Goal: Transaction & Acquisition: Purchase product/service

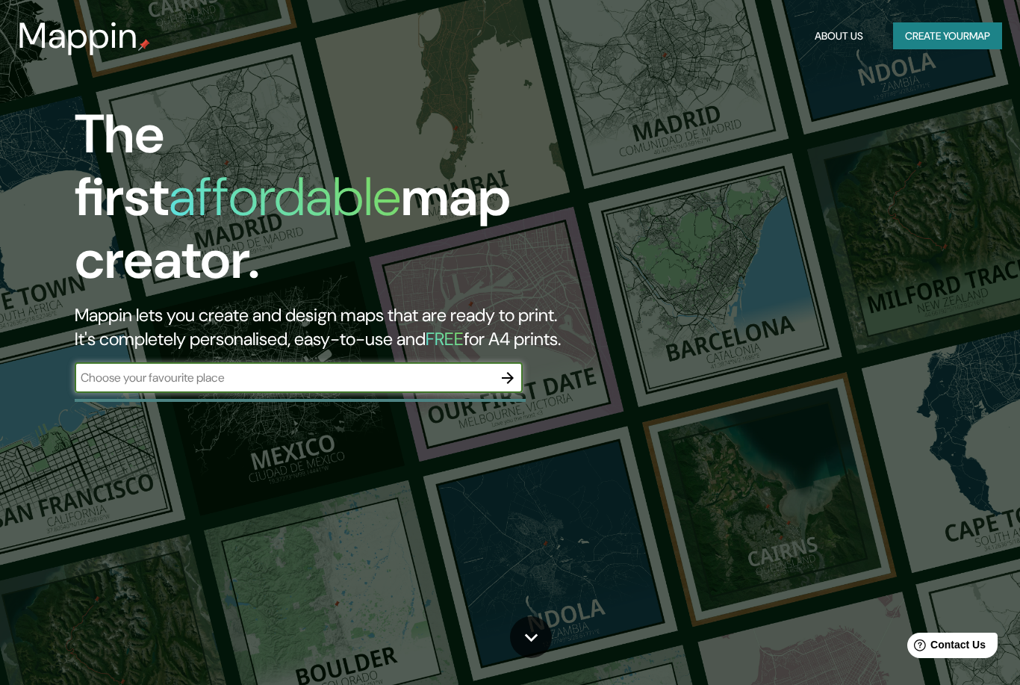
click at [939, 26] on button "Create your map" at bounding box center [947, 36] width 109 height 28
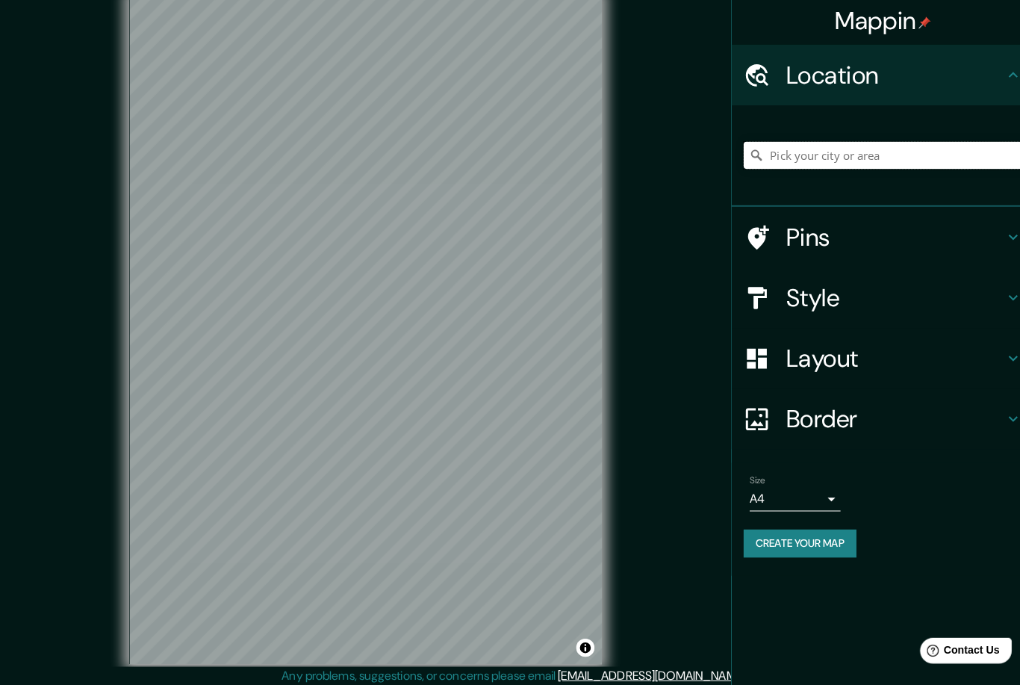
click at [837, 148] on input "Pick your city or area" at bounding box center [876, 156] width 287 height 27
click at [924, 78] on h4 "Location" at bounding box center [882, 78] width 215 height 30
click at [909, 146] on input "Pick your city or area" at bounding box center [876, 156] width 287 height 27
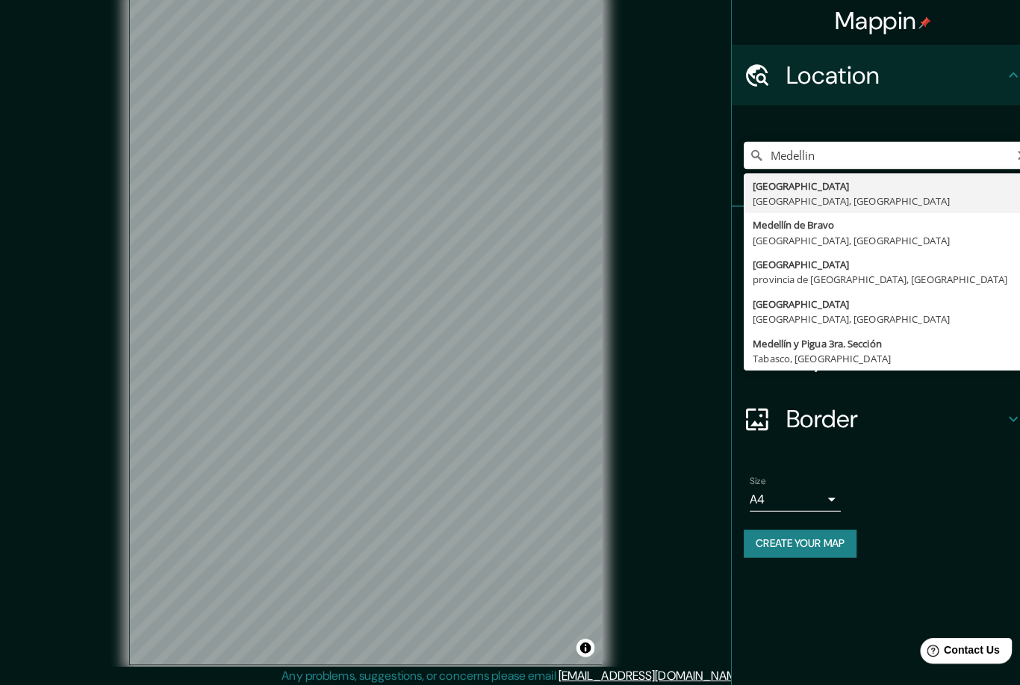
type input "Medellín, Antioquia, Colombia"
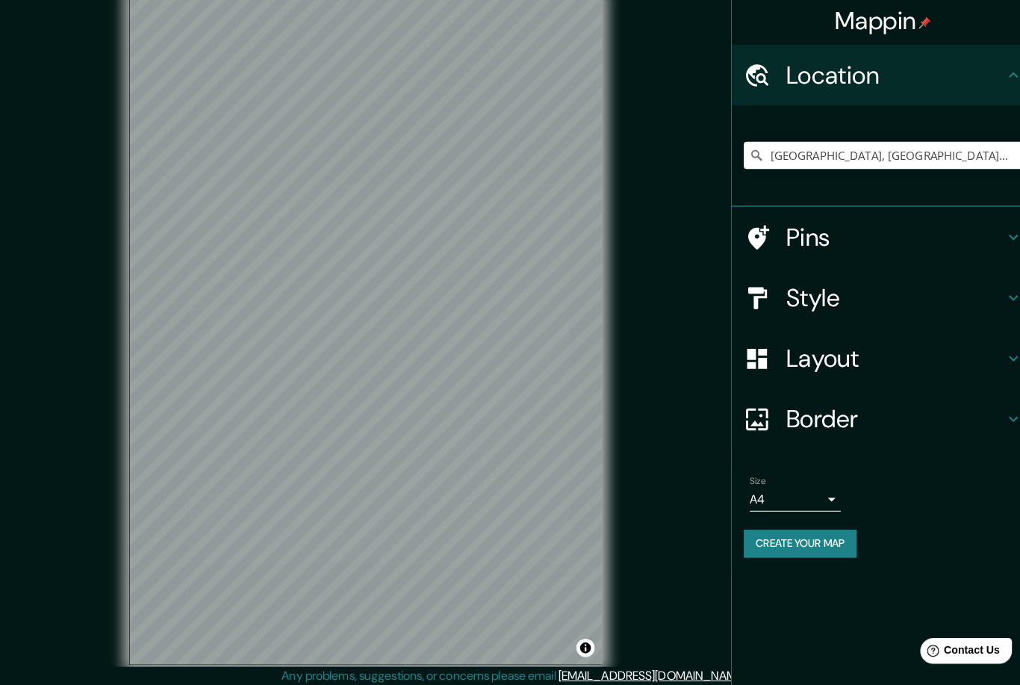
click at [647, 193] on div "Mappin Location Medellín, Antioquia, Colombia Pins Style Layout Border Choose a…" at bounding box center [510, 341] width 1020 height 688
click at [806, 373] on div "Layout" at bounding box center [870, 357] width 299 height 60
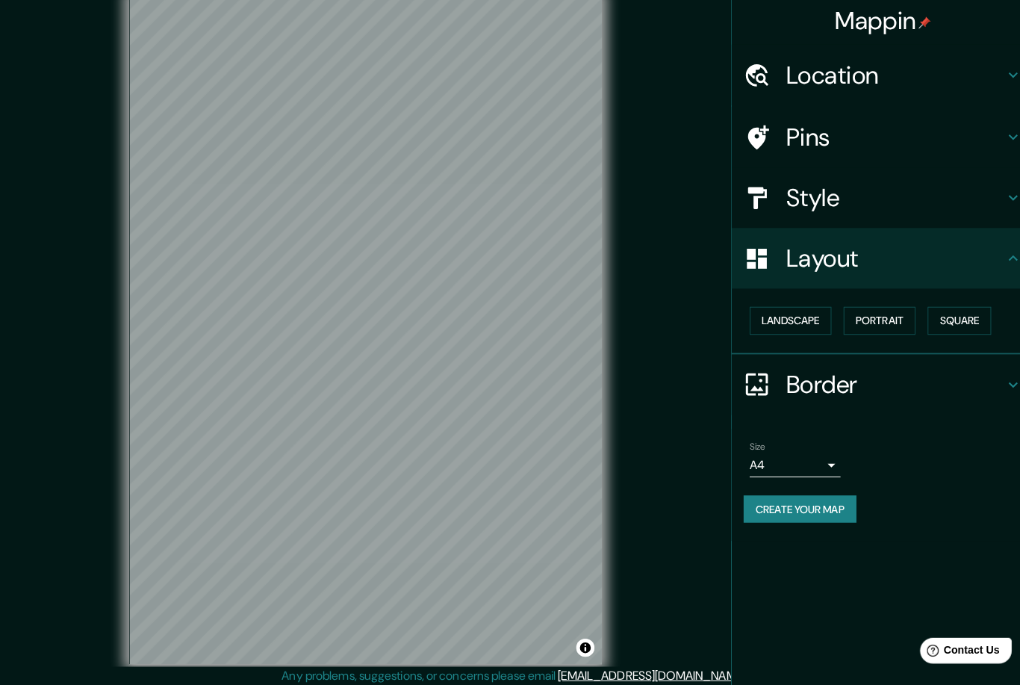
click at [789, 311] on button "Landscape" at bounding box center [779, 320] width 81 height 28
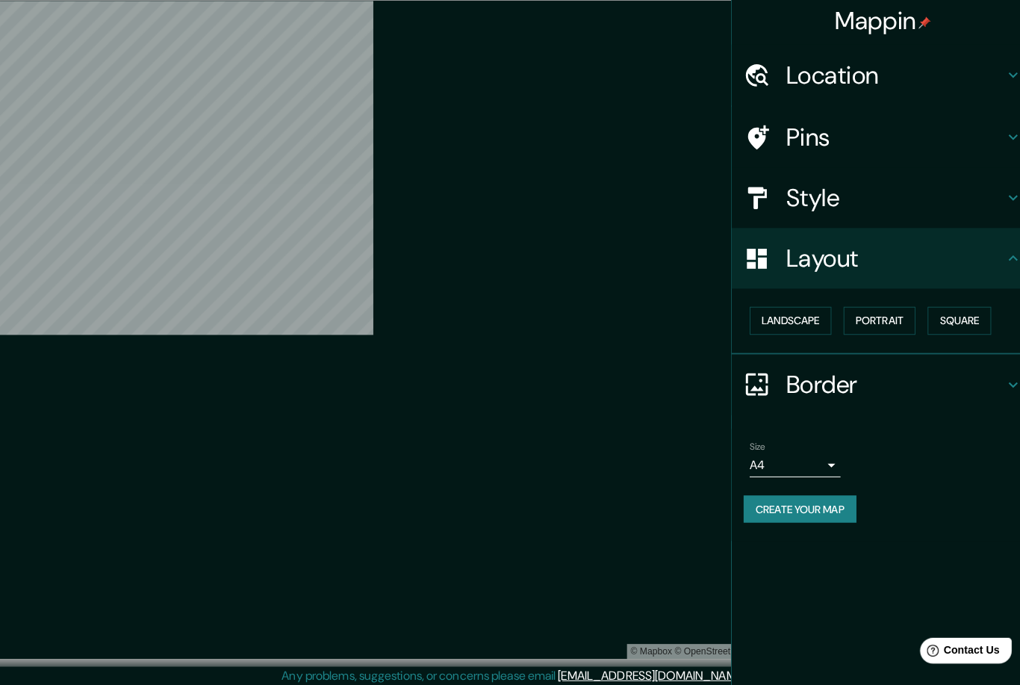
scroll to position [2, 0]
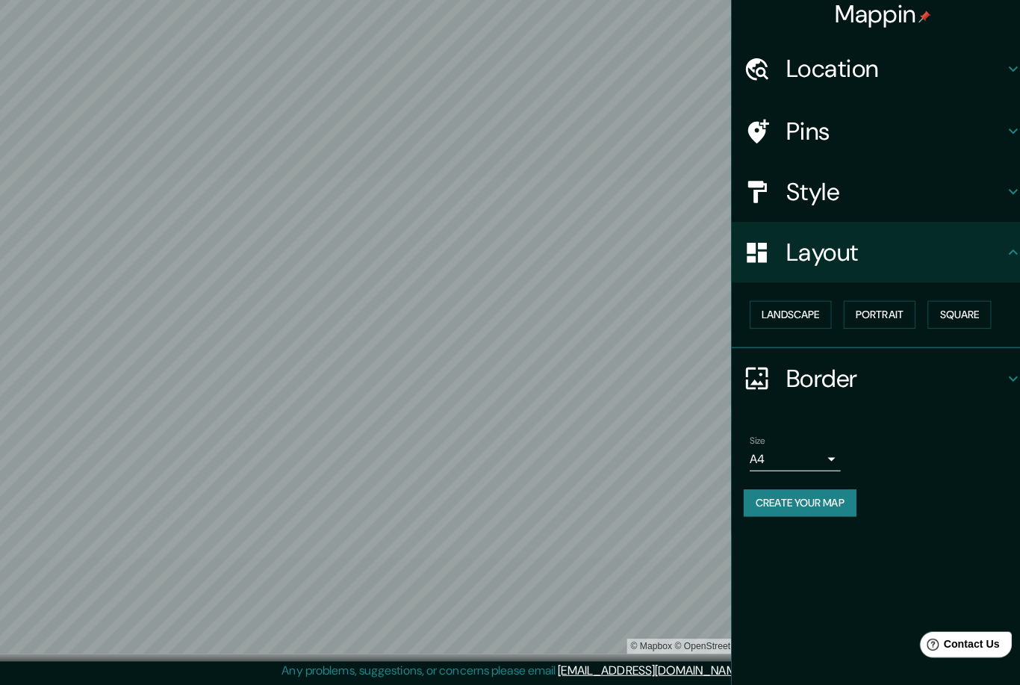
click at [774, 492] on button "Create your map" at bounding box center [788, 506] width 111 height 28
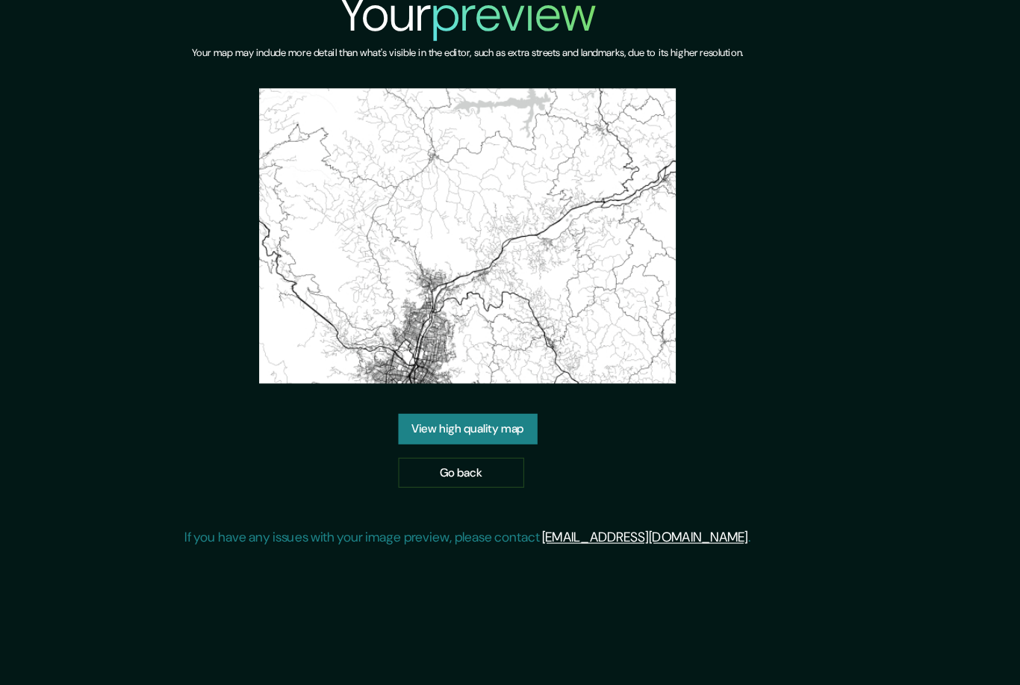
click at [448, 426] on link "Go back" at bounding box center [504, 438] width 113 height 28
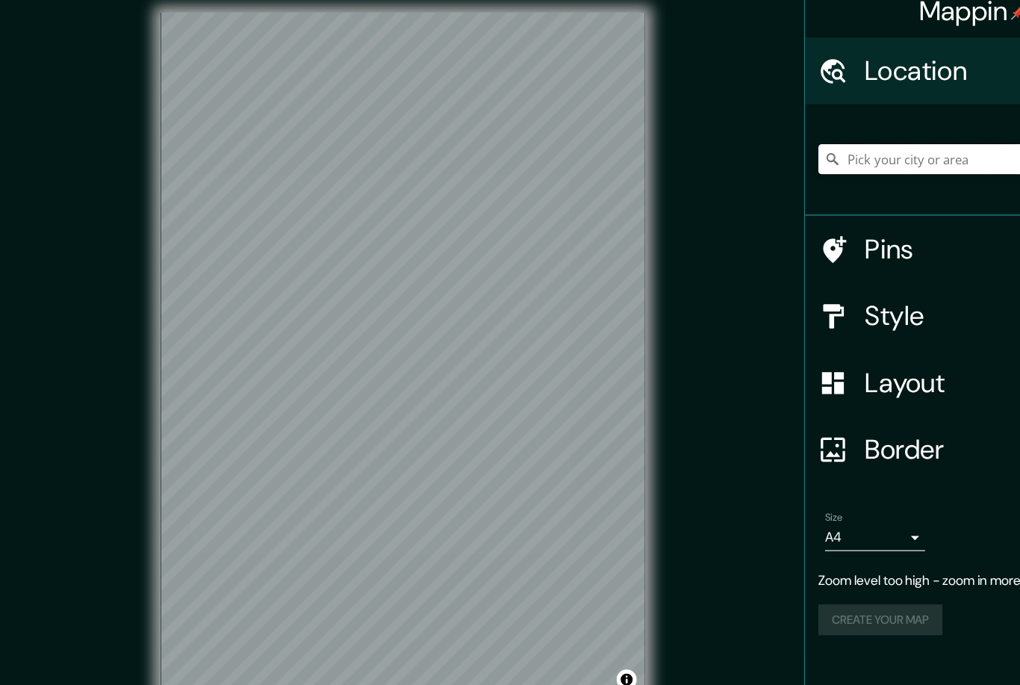
click at [835, 152] on input "Pick your city or area" at bounding box center [876, 156] width 287 height 27
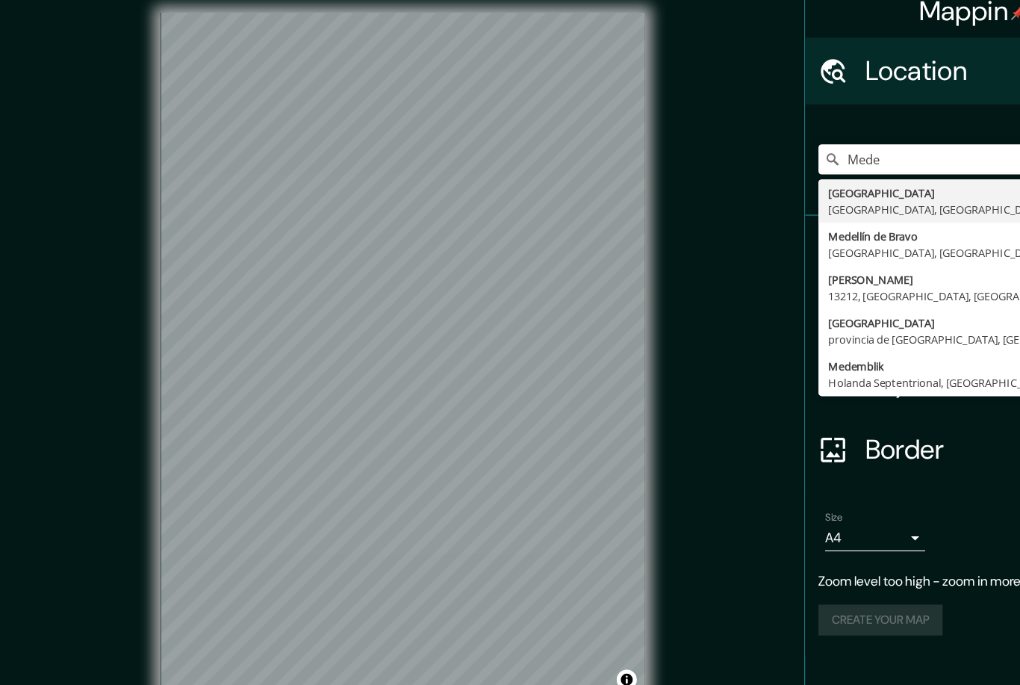
type input "Medellín, Antioquia, Colombia"
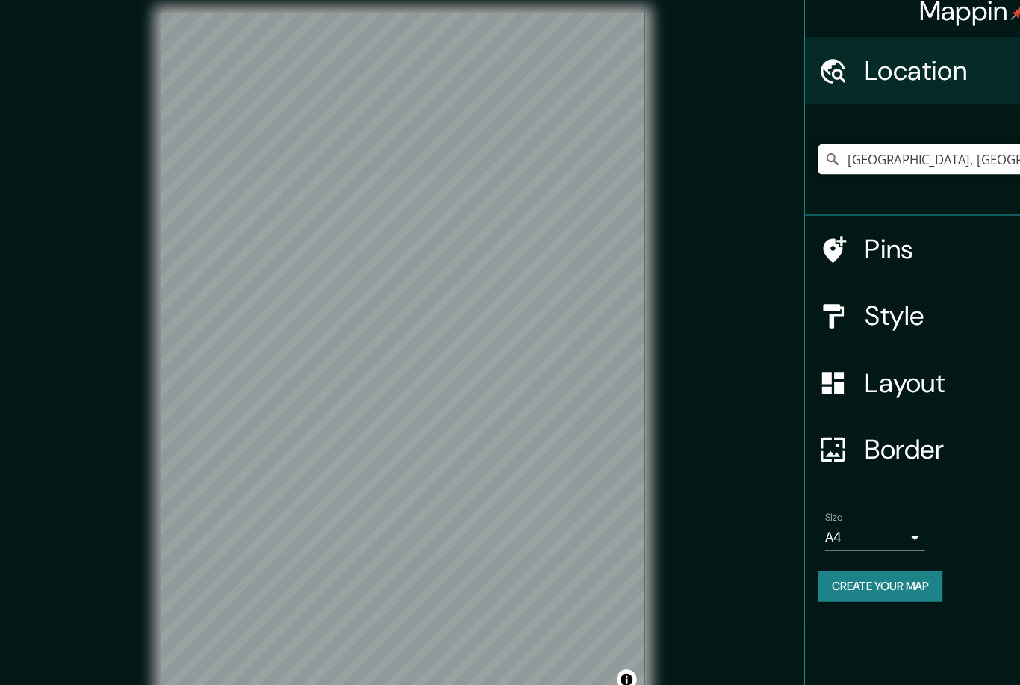
click at [799, 481] on body "Mappin Location Medellín, Antioquia, Colombia Pins Style Layout Border Choose a…" at bounding box center [510, 342] width 1020 height 685
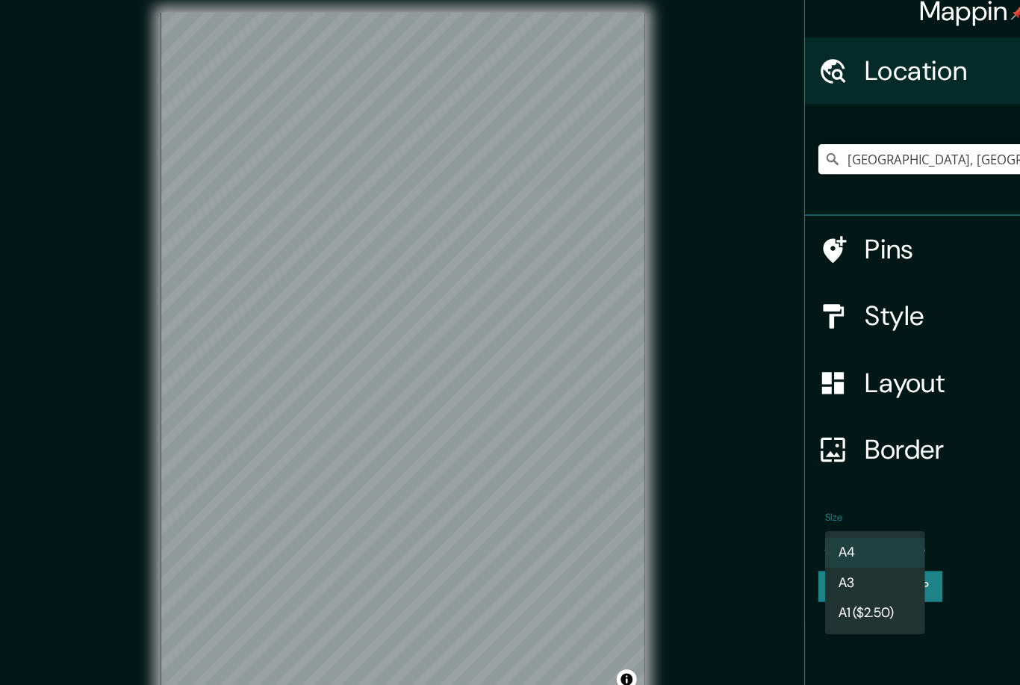
click at [787, 523] on li "A3" at bounding box center [784, 536] width 90 height 27
type input "a4"
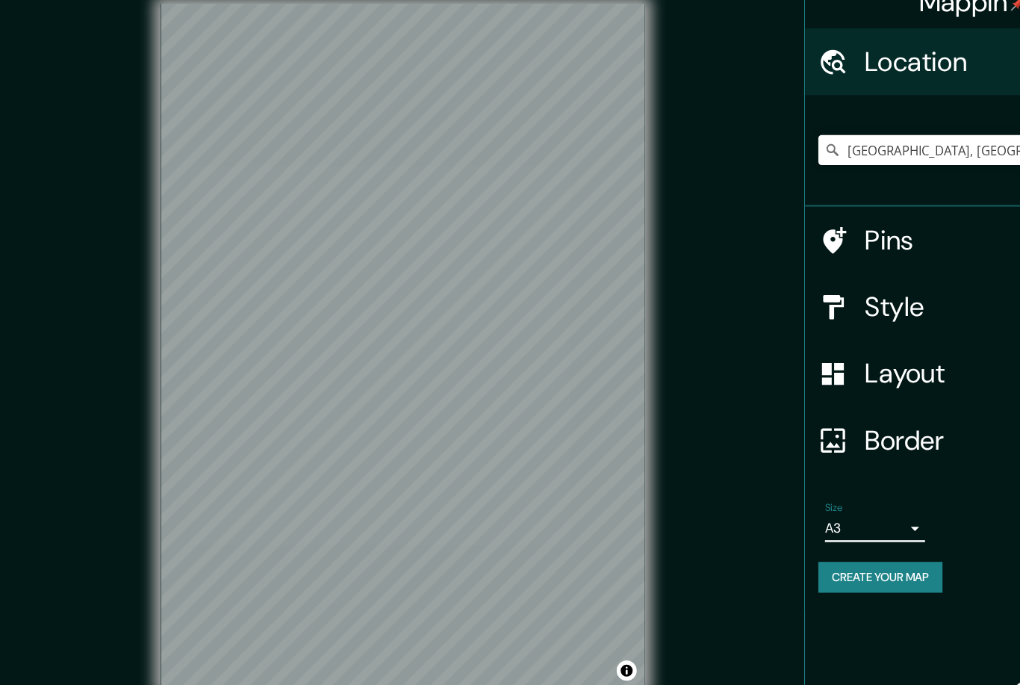
click at [832, 342] on h4 "Layout" at bounding box center [882, 357] width 215 height 30
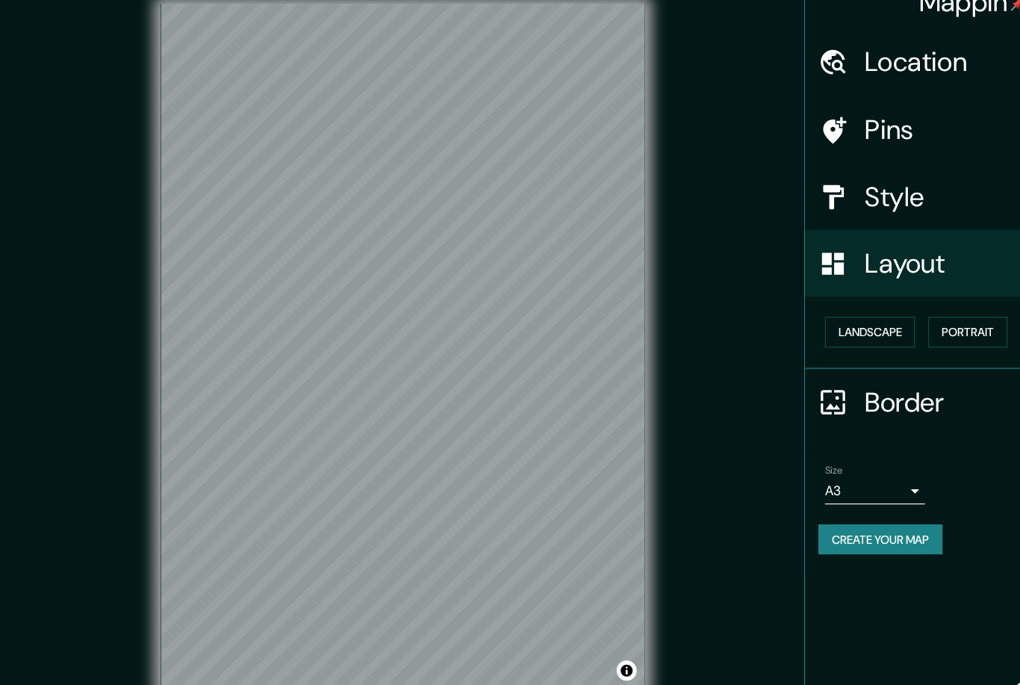
click at [875, 245] on h4 "Layout" at bounding box center [882, 258] width 215 height 30
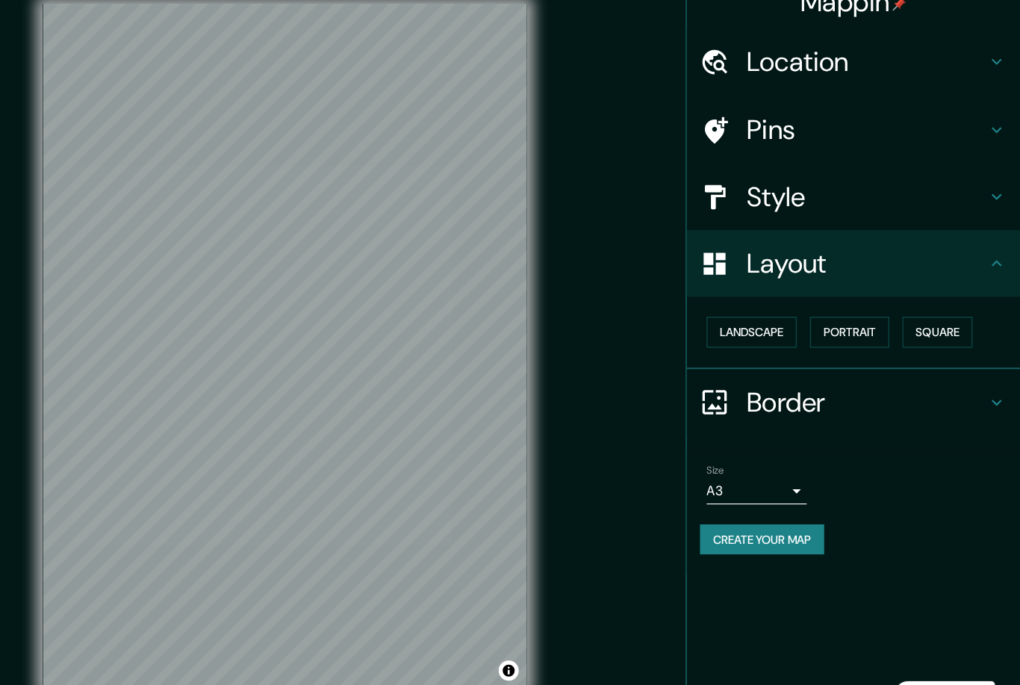
click at [915, 306] on button "Square" at bounding box center [946, 320] width 63 height 28
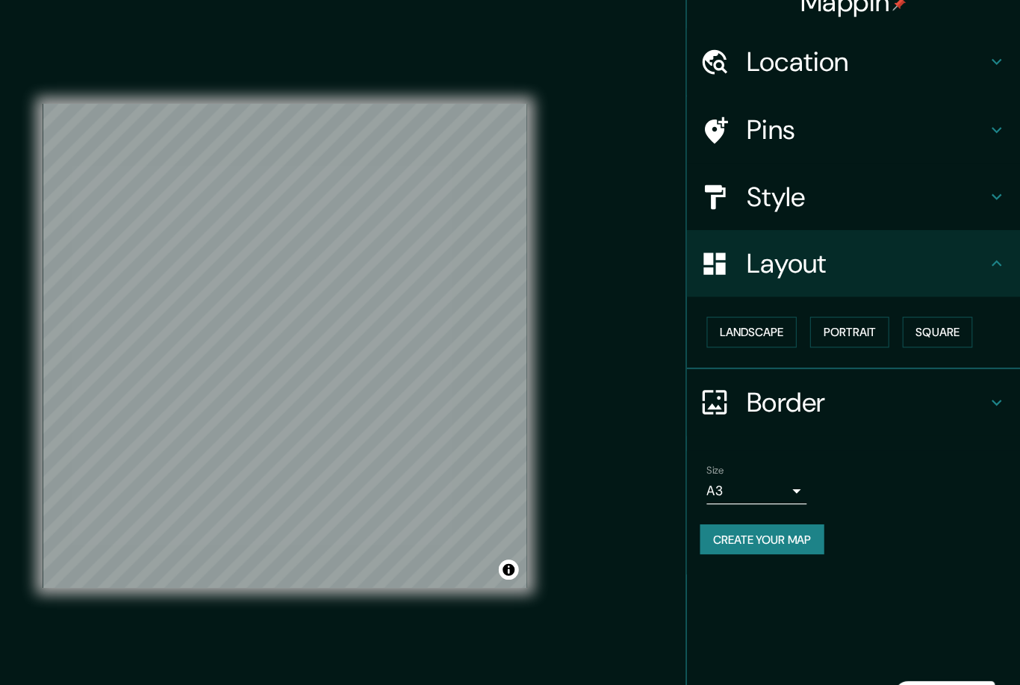
click at [832, 306] on button "Portrait" at bounding box center [867, 320] width 71 height 28
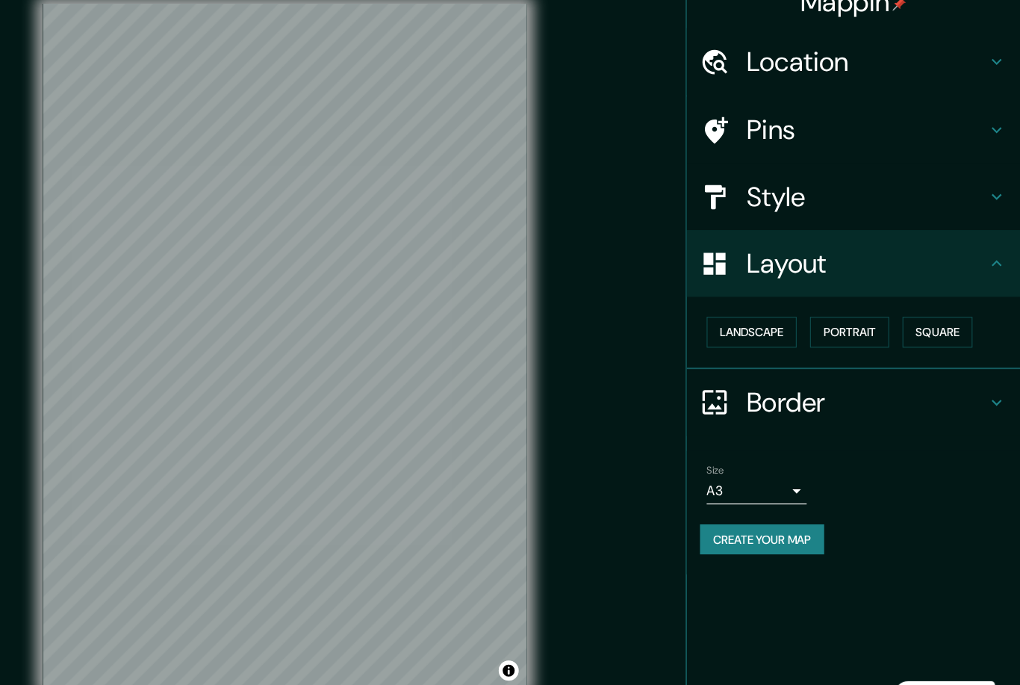
click at [739, 306] on button "Landscape" at bounding box center [779, 320] width 81 height 28
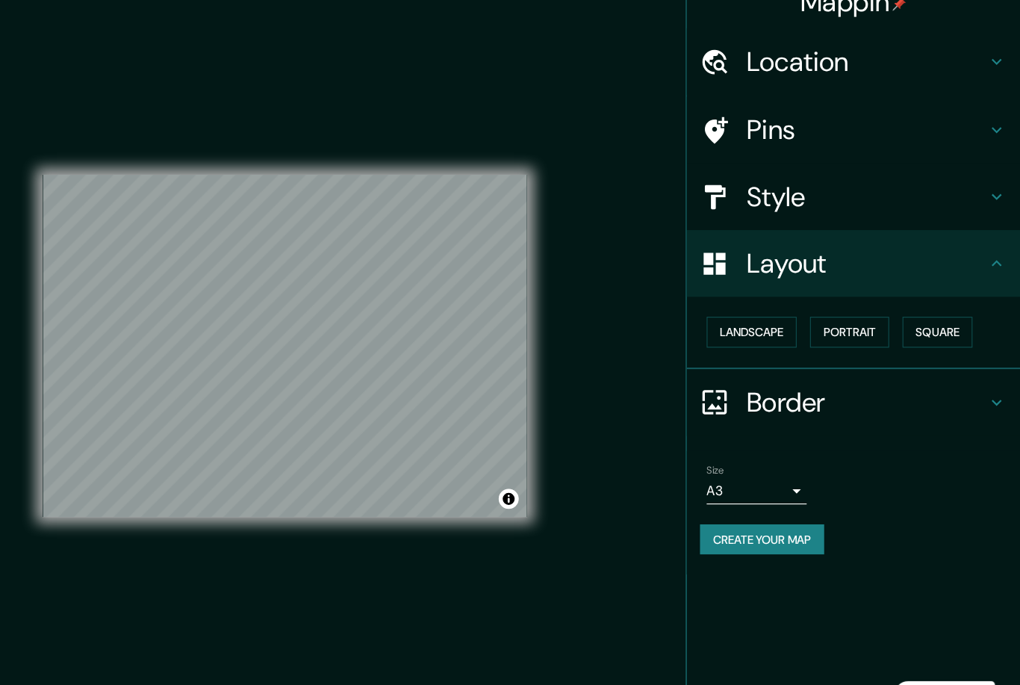
click at [452, 547] on div "© Mapbox © OpenStreetMap Improve this map" at bounding box center [361, 332] width 434 height 616
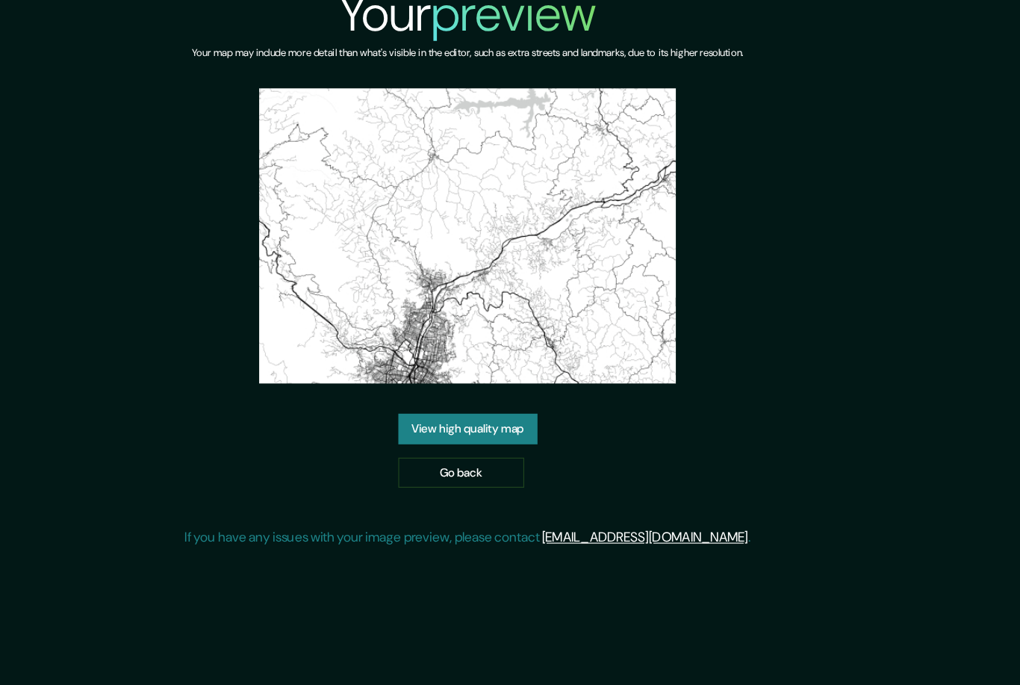
click at [448, 424] on link "Go back" at bounding box center [504, 438] width 113 height 28
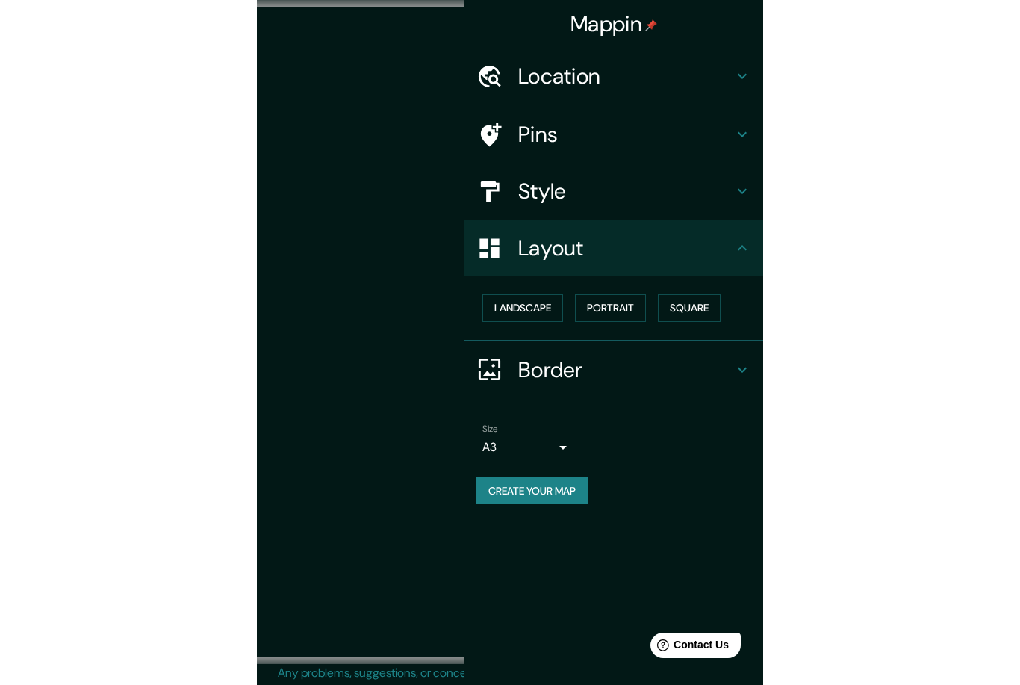
scroll to position [12, 0]
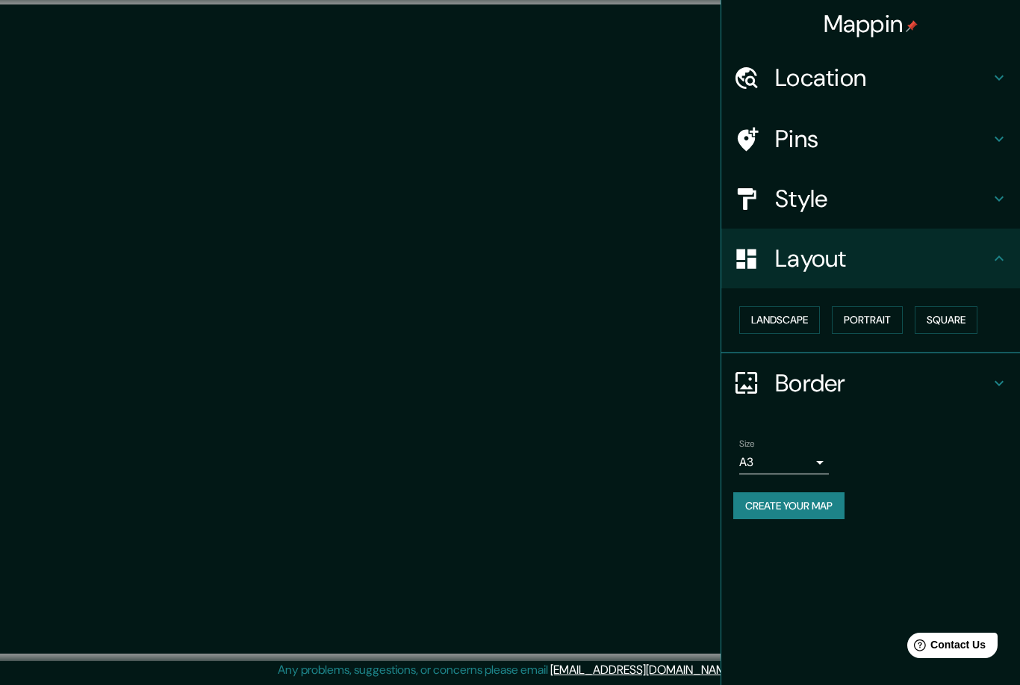
click at [503, 202] on div at bounding box center [361, 328] width 918 height 649
click at [853, 202] on h4 "Style" at bounding box center [882, 199] width 215 height 30
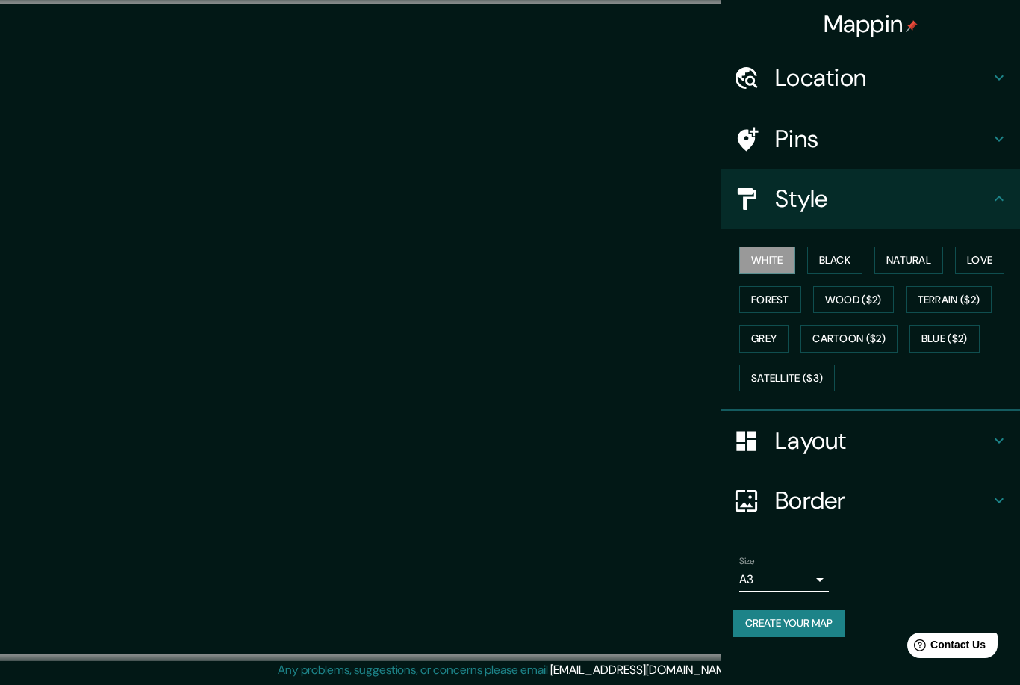
click at [812, 493] on h4 "Border" at bounding box center [882, 500] width 215 height 30
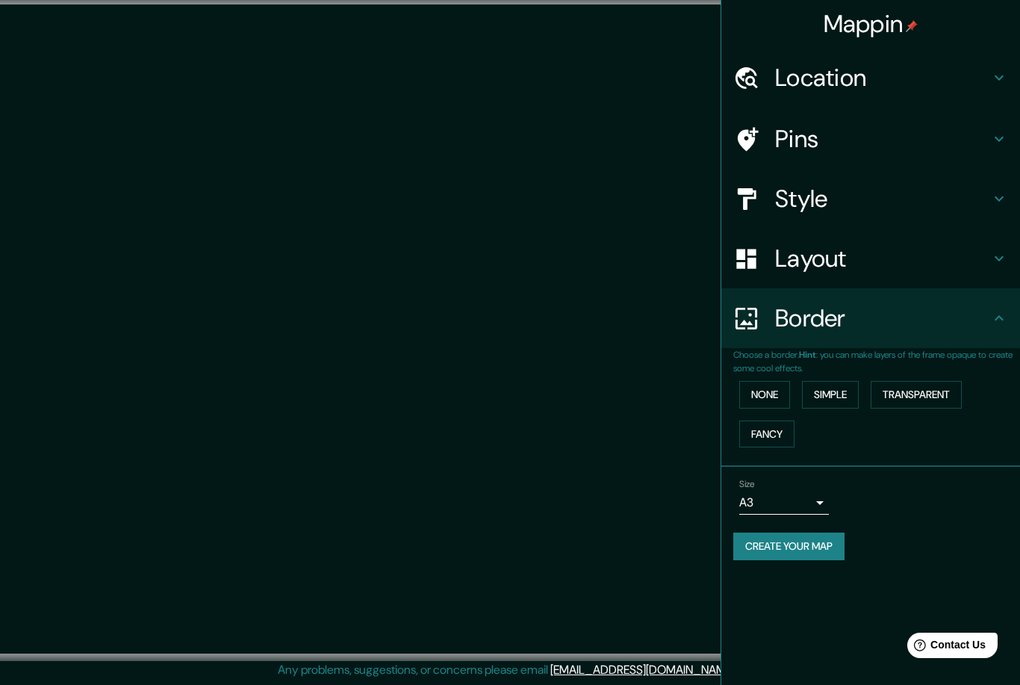
click at [839, 270] on h4 "Layout" at bounding box center [882, 258] width 215 height 30
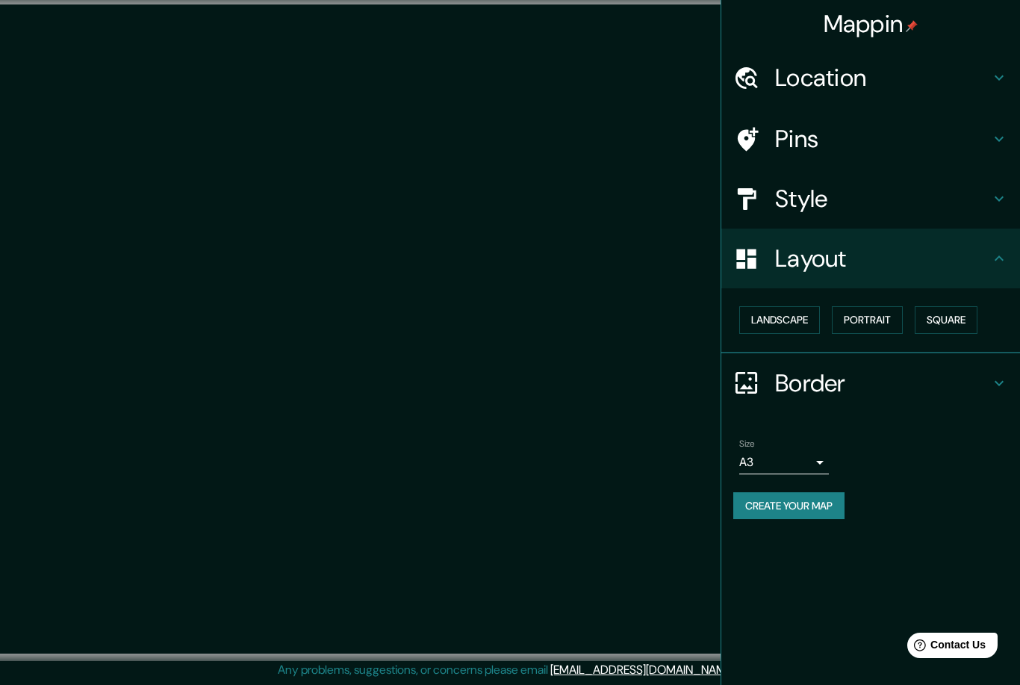
click at [801, 315] on button "Landscape" at bounding box center [779, 320] width 81 height 28
click at [883, 320] on button "Portrait" at bounding box center [867, 320] width 71 height 28
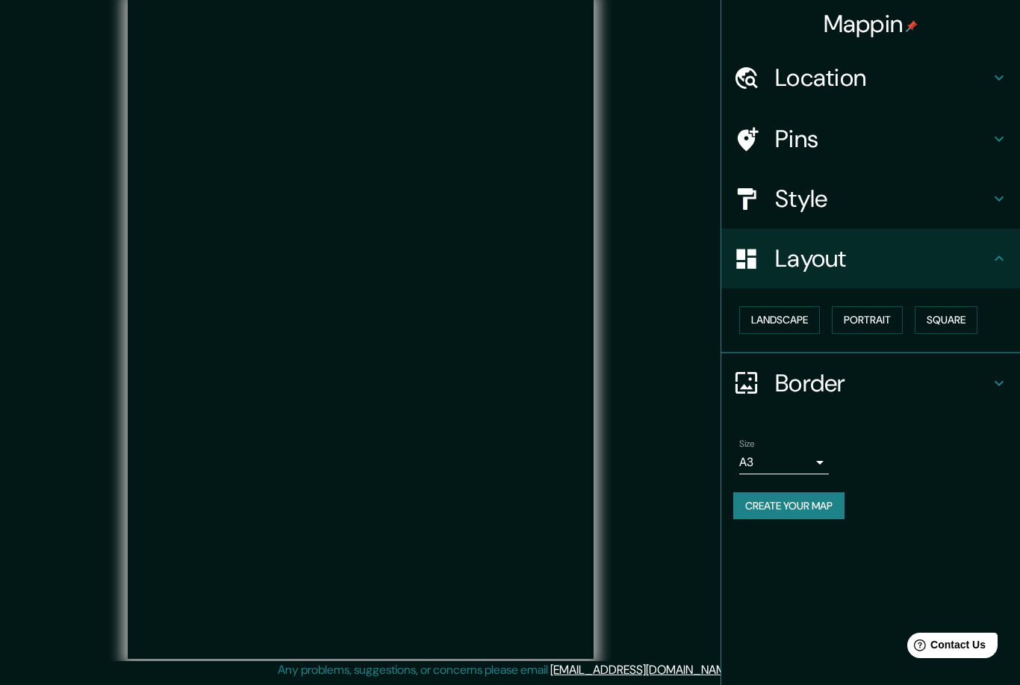
click at [801, 322] on button "Landscape" at bounding box center [779, 320] width 81 height 28
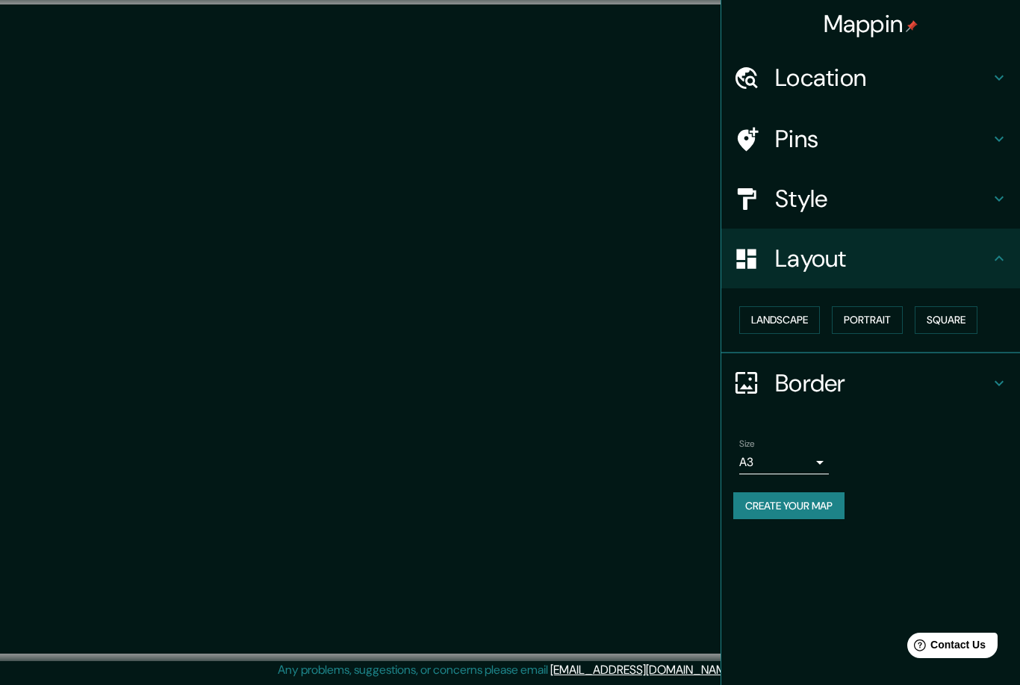
click at [905, 93] on div "Location" at bounding box center [870, 78] width 299 height 60
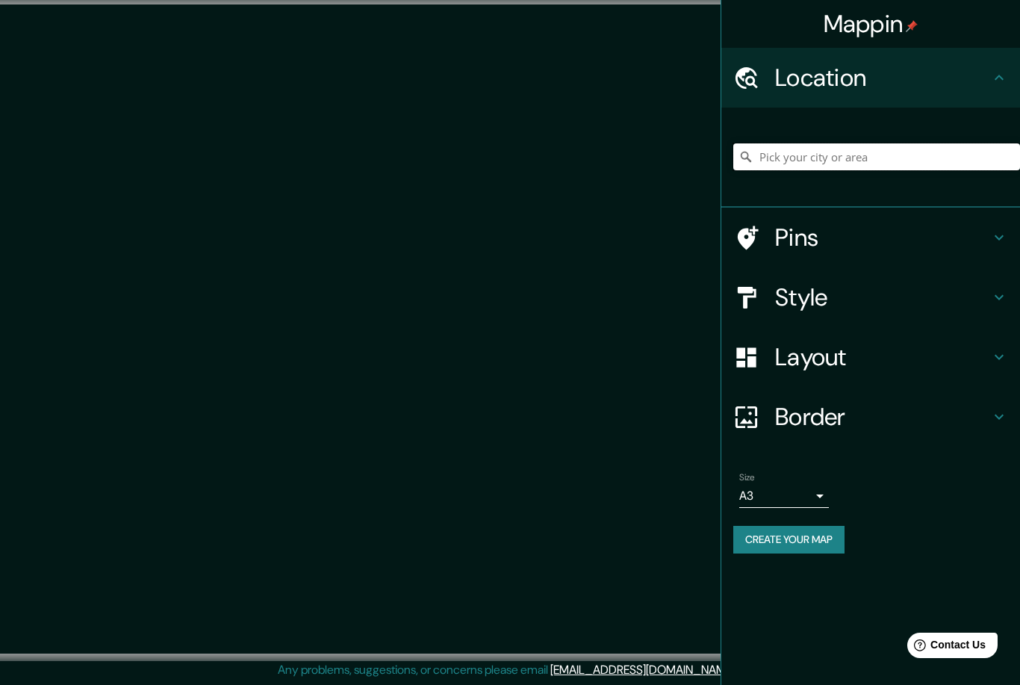
click at [880, 156] on input "Pick your city or area" at bounding box center [876, 156] width 287 height 27
click at [918, 160] on input "Pick your city or area" at bounding box center [876, 156] width 287 height 27
click at [810, 169] on input "Pick your city or area" at bounding box center [876, 156] width 287 height 27
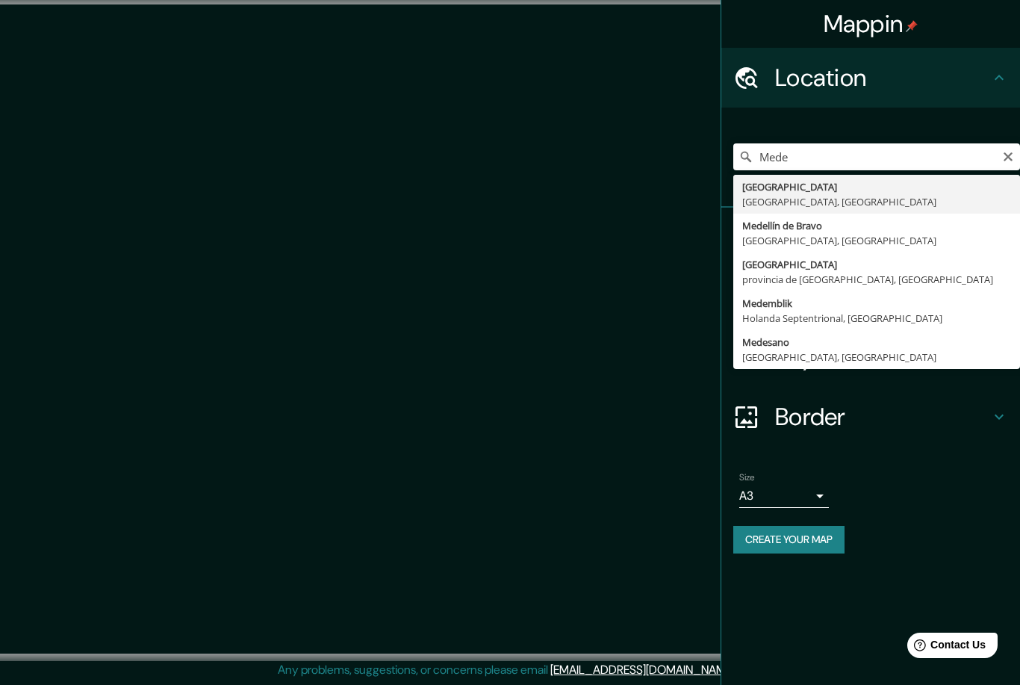
type input "[GEOGRAPHIC_DATA], [GEOGRAPHIC_DATA], [GEOGRAPHIC_DATA]"
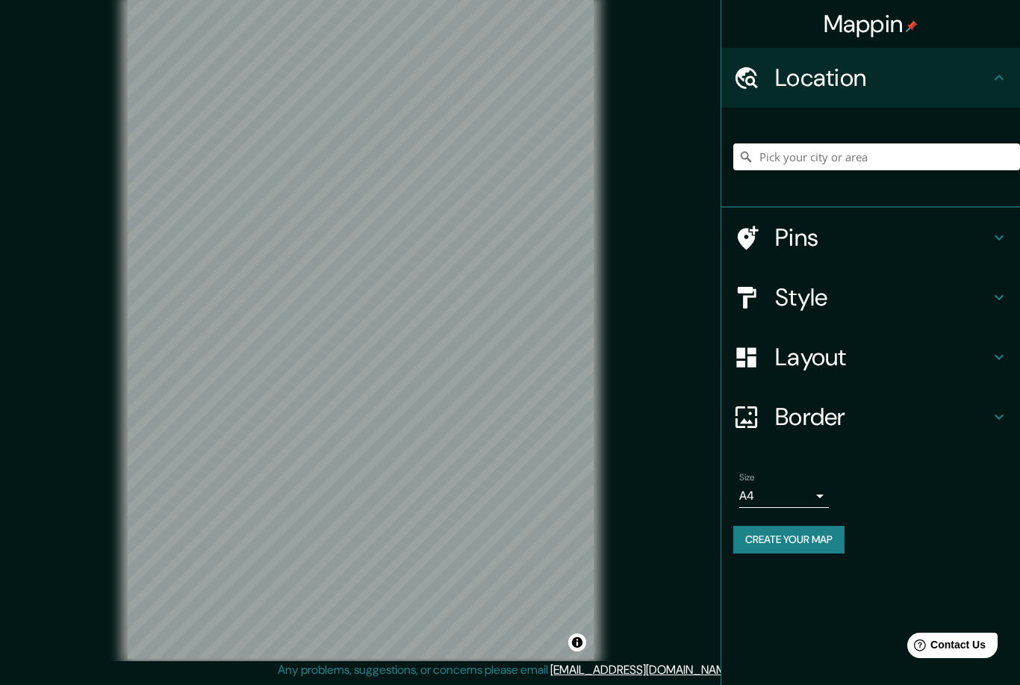
click at [855, 164] on input "Pick your city or area" at bounding box center [876, 156] width 287 height 27
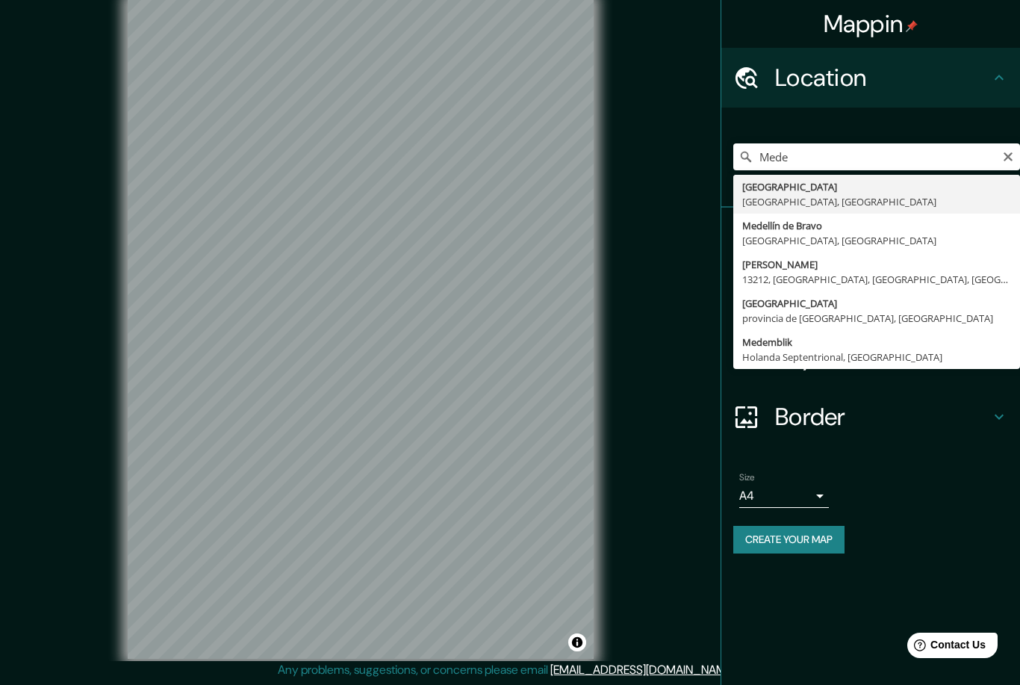
type input "Medellín, Antioquia, Colombia"
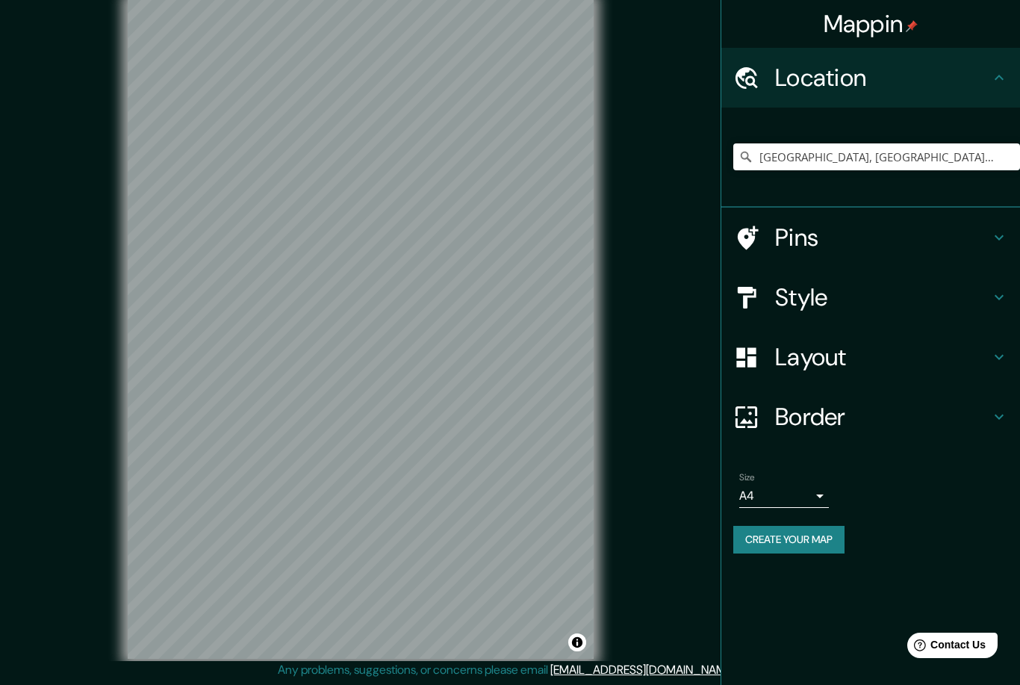
click at [907, 349] on h4 "Layout" at bounding box center [882, 357] width 215 height 30
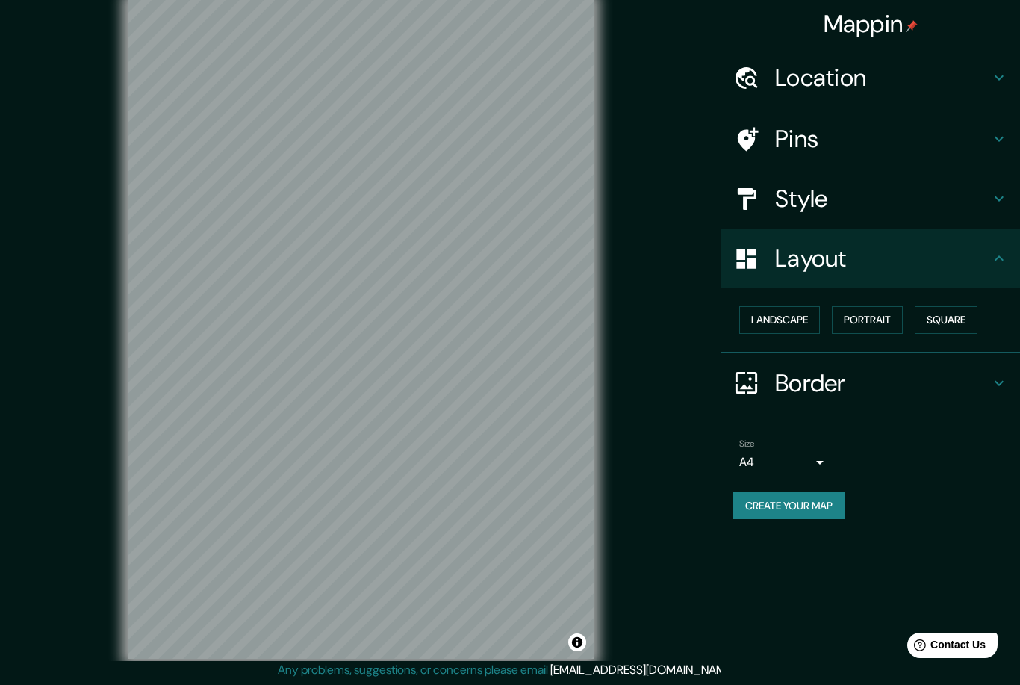
click at [801, 323] on button "Landscape" at bounding box center [779, 320] width 81 height 28
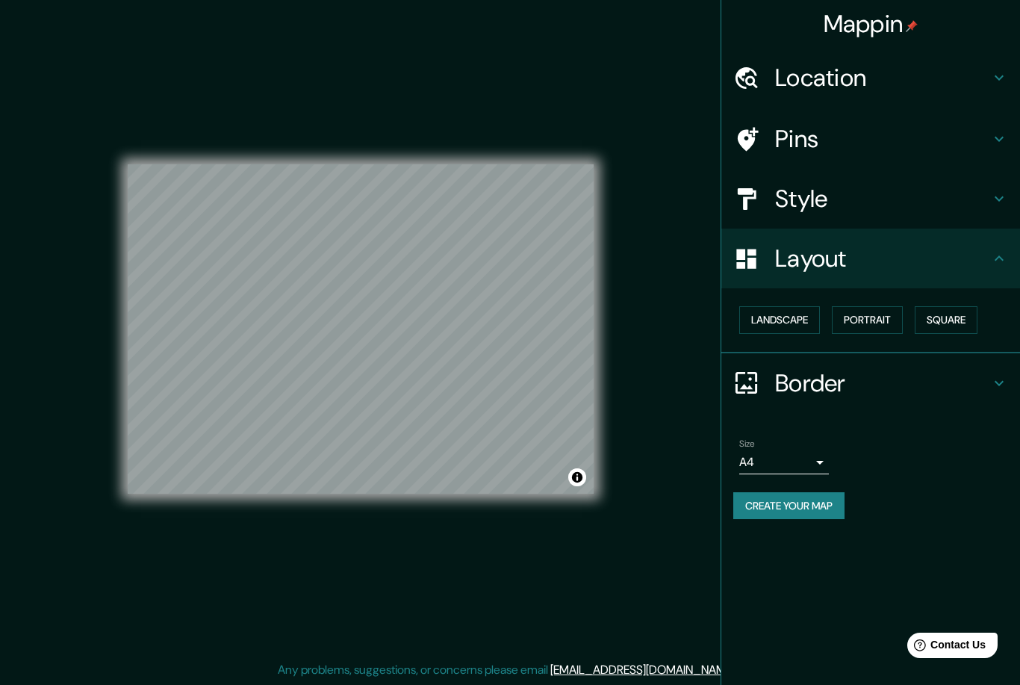
click at [901, 209] on h4 "Style" at bounding box center [882, 199] width 215 height 30
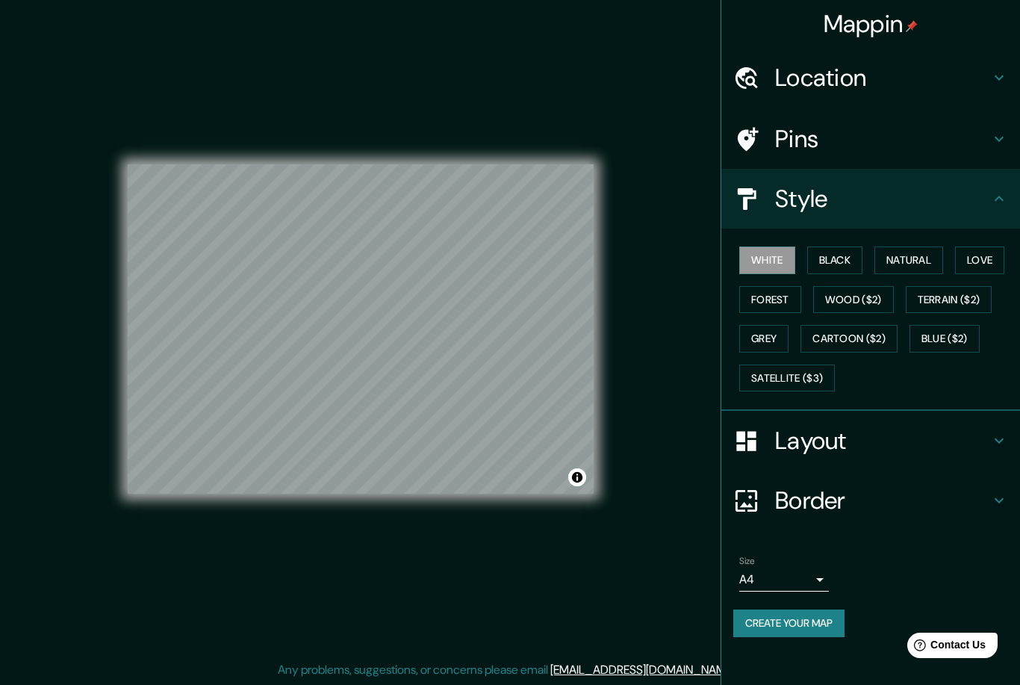
click at [847, 267] on button "Black" at bounding box center [835, 260] width 56 height 28
click at [924, 261] on button "Natural" at bounding box center [908, 260] width 69 height 28
click at [977, 261] on button "Love" at bounding box center [979, 260] width 49 height 28
click at [782, 296] on button "Forest" at bounding box center [770, 300] width 62 height 28
click at [858, 294] on button "Wood ($2)" at bounding box center [853, 300] width 81 height 28
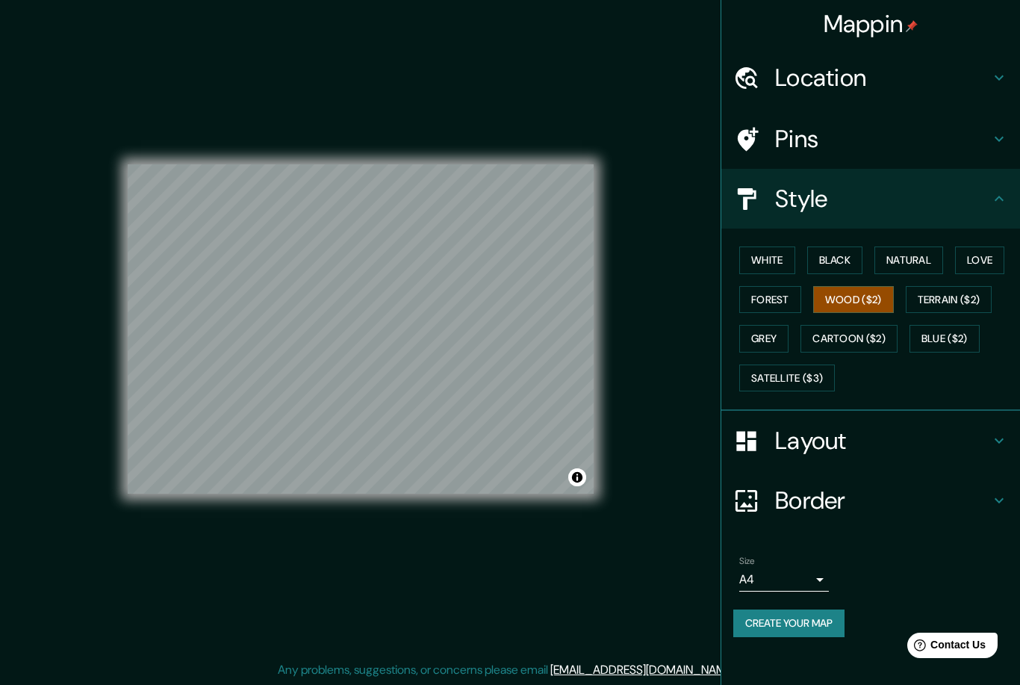
click at [950, 299] on button "Terrain ($2)" at bounding box center [949, 300] width 87 height 28
click at [883, 343] on button "Cartoon ($2)" at bounding box center [848, 339] width 97 height 28
click at [788, 343] on button "Grey" at bounding box center [763, 339] width 49 height 28
click at [782, 256] on button "White" at bounding box center [767, 260] width 56 height 28
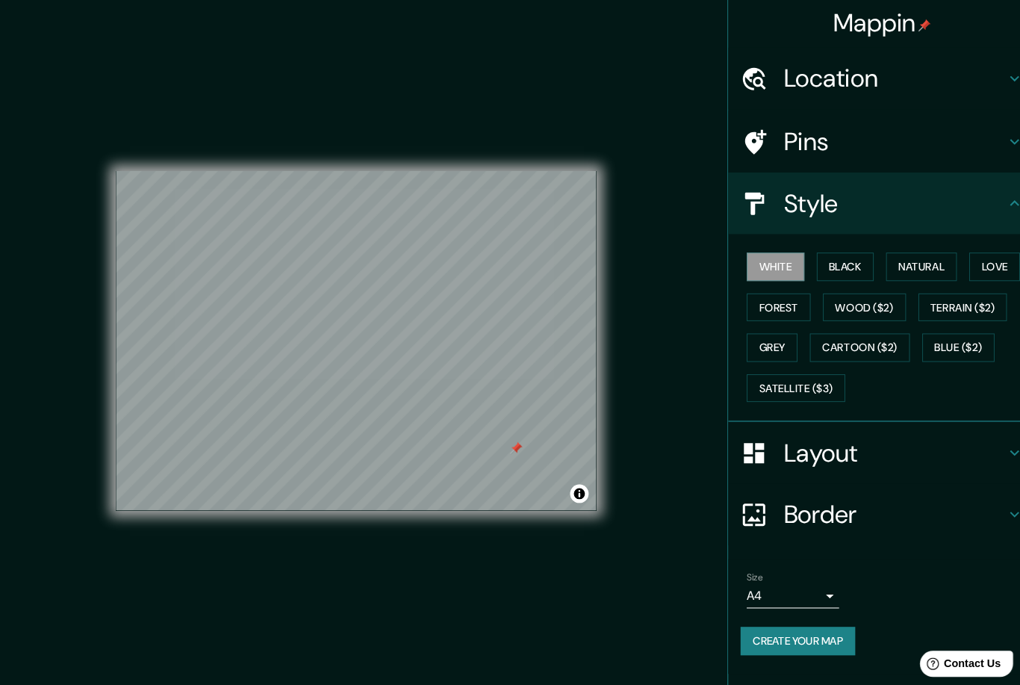
click at [806, 584] on body "Mappin Location Medellín, Antioquia, Colombia Pins Style White Black Natural Lo…" at bounding box center [510, 342] width 1020 height 685
click at [781, 572] on li "A4" at bounding box center [769, 578] width 90 height 27
click at [782, 569] on body "Mappin Location Medellín, Antioquia, Colombia Pins Style White Black Natural Lo…" at bounding box center [510, 342] width 1020 height 685
click at [778, 599] on li "A3" at bounding box center [769, 605] width 90 height 27
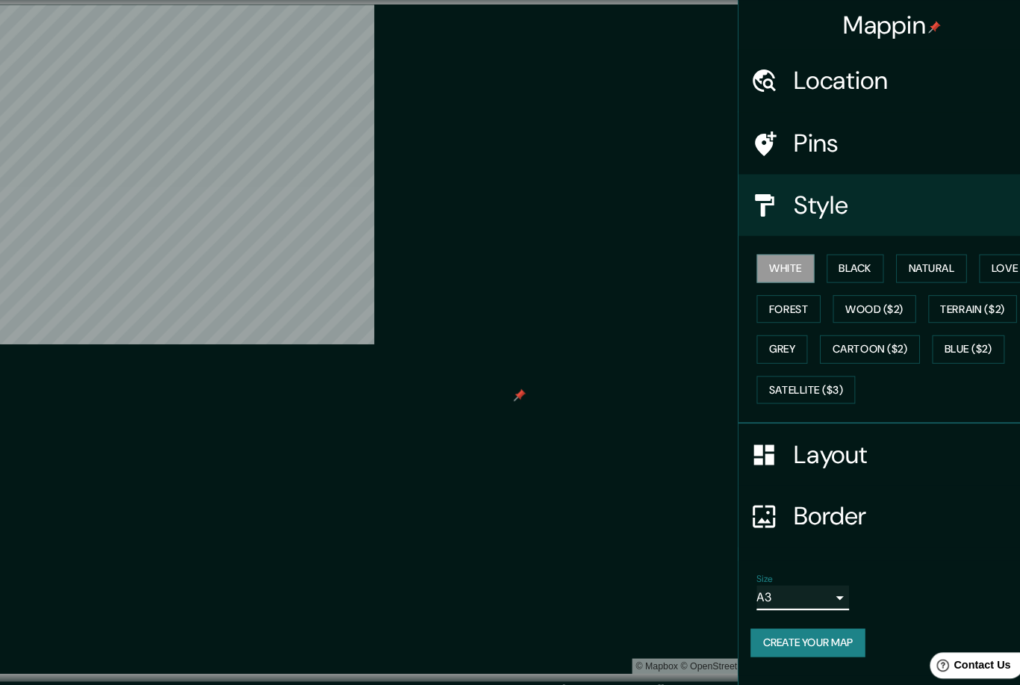
scroll to position [8, 0]
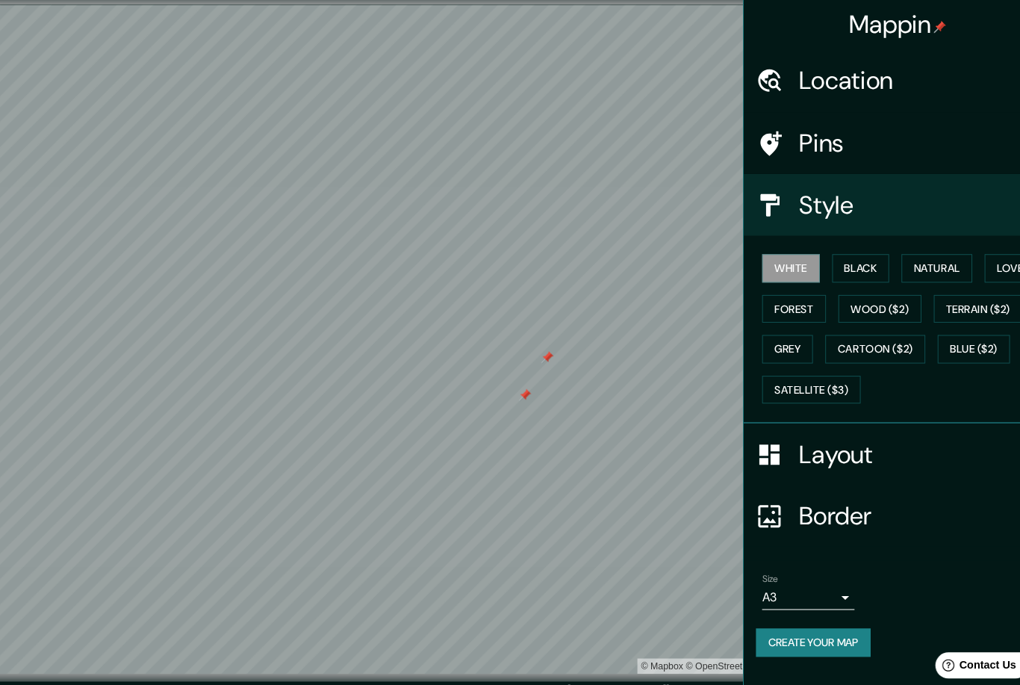
click at [816, 432] on h4 "Layout" at bounding box center [882, 441] width 215 height 30
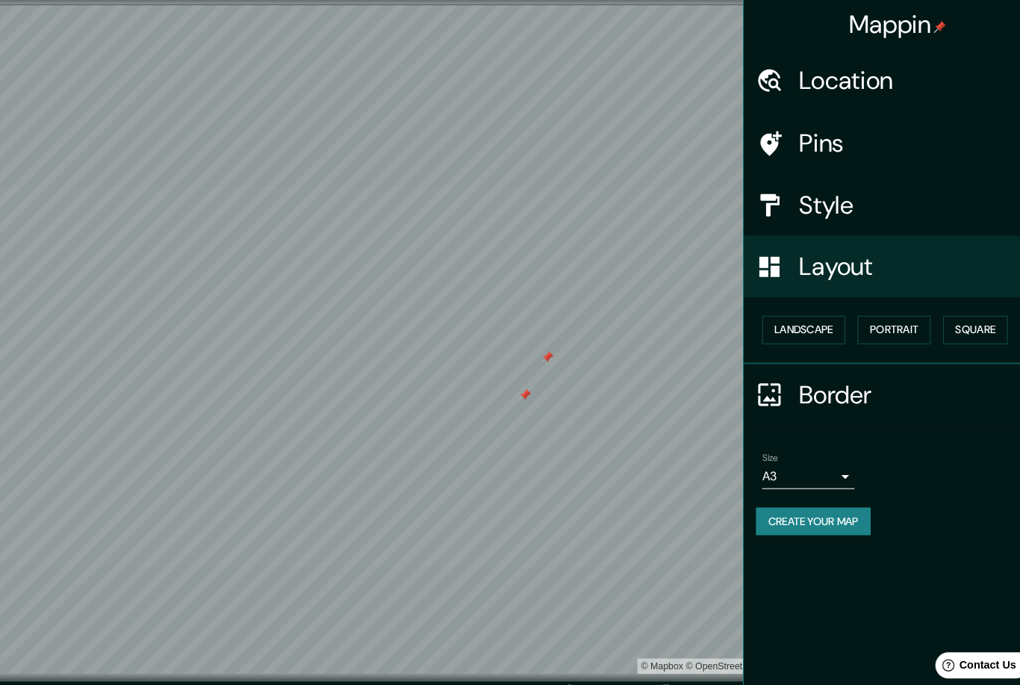
click at [800, 316] on button "Landscape" at bounding box center [779, 320] width 81 height 28
click at [816, 311] on button "Landscape" at bounding box center [779, 320] width 81 height 28
click at [816, 310] on button "Landscape" at bounding box center [779, 320] width 81 height 28
click at [853, 324] on button "Portrait" at bounding box center [867, 320] width 71 height 28
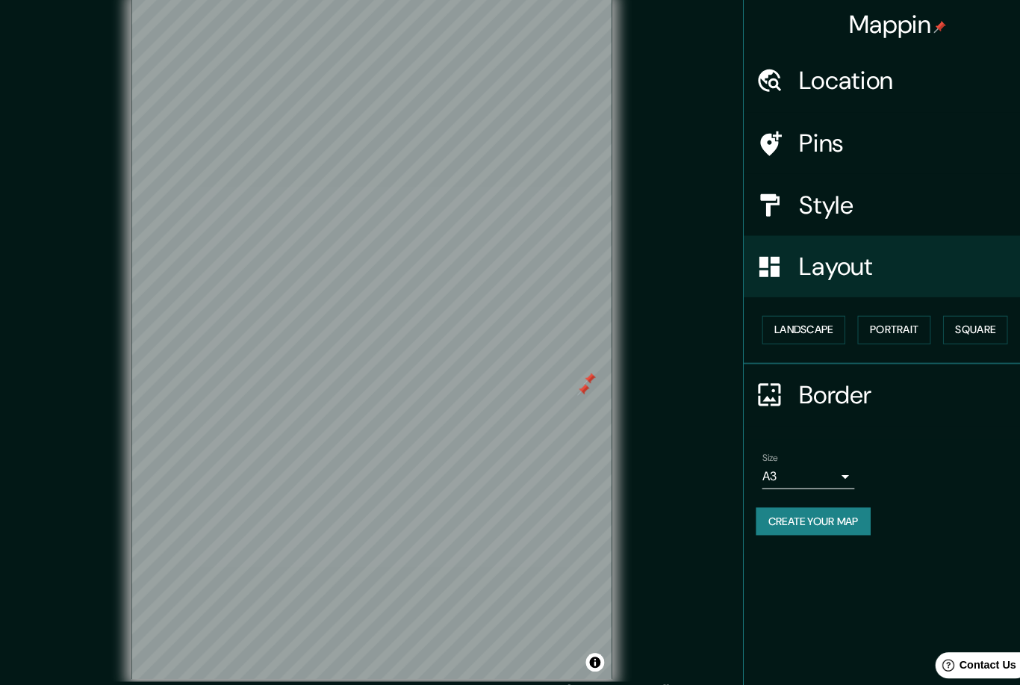
click at [903, 308] on button "Portrait" at bounding box center [867, 320] width 71 height 28
click at [793, 329] on button "Landscape" at bounding box center [779, 320] width 81 height 28
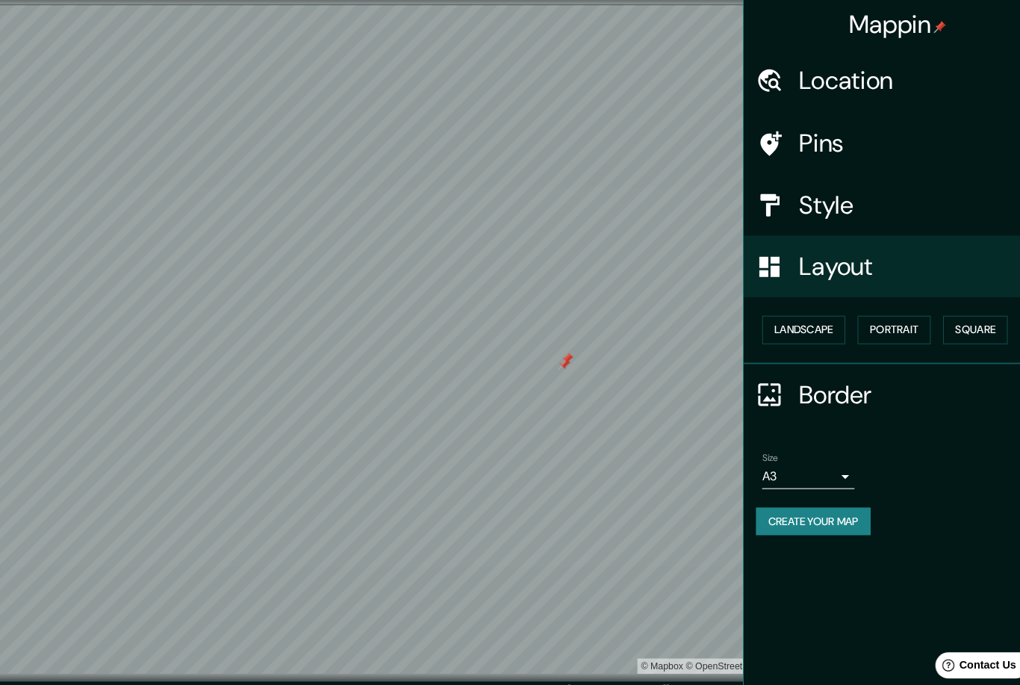
click at [936, 327] on button "Square" at bounding box center [946, 320] width 63 height 28
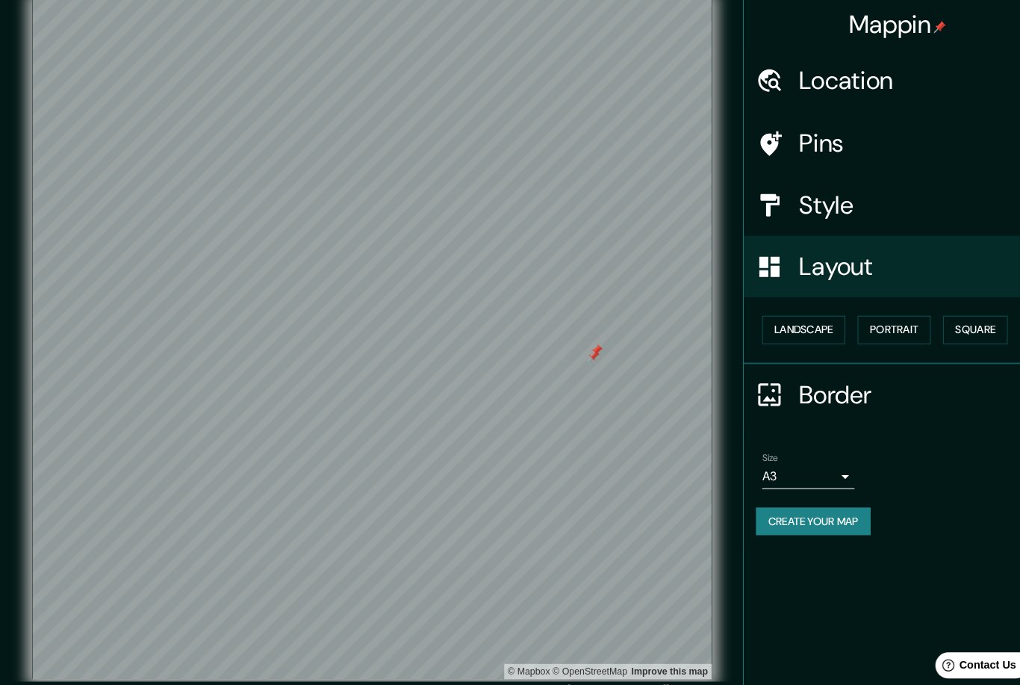
click at [812, 455] on body "Mappin Location Medellín, Antioquia, Colombia Pins Style Layout Landscape Portr…" at bounding box center [510, 339] width 1020 height 685
click at [787, 492] on li "A4" at bounding box center [784, 489] width 90 height 27
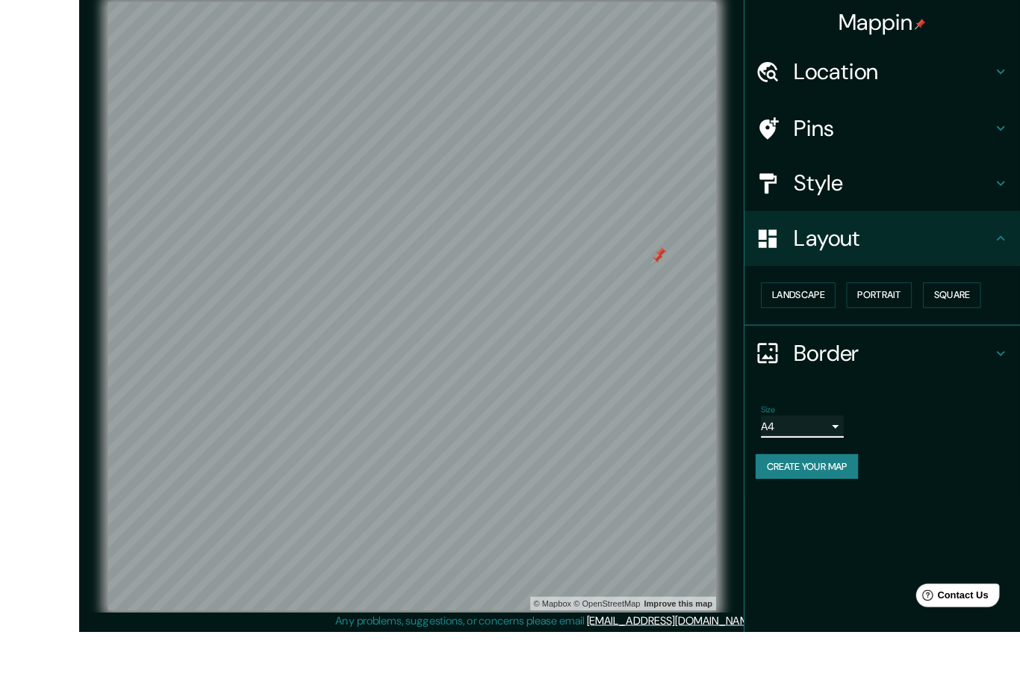
scroll to position [46, 0]
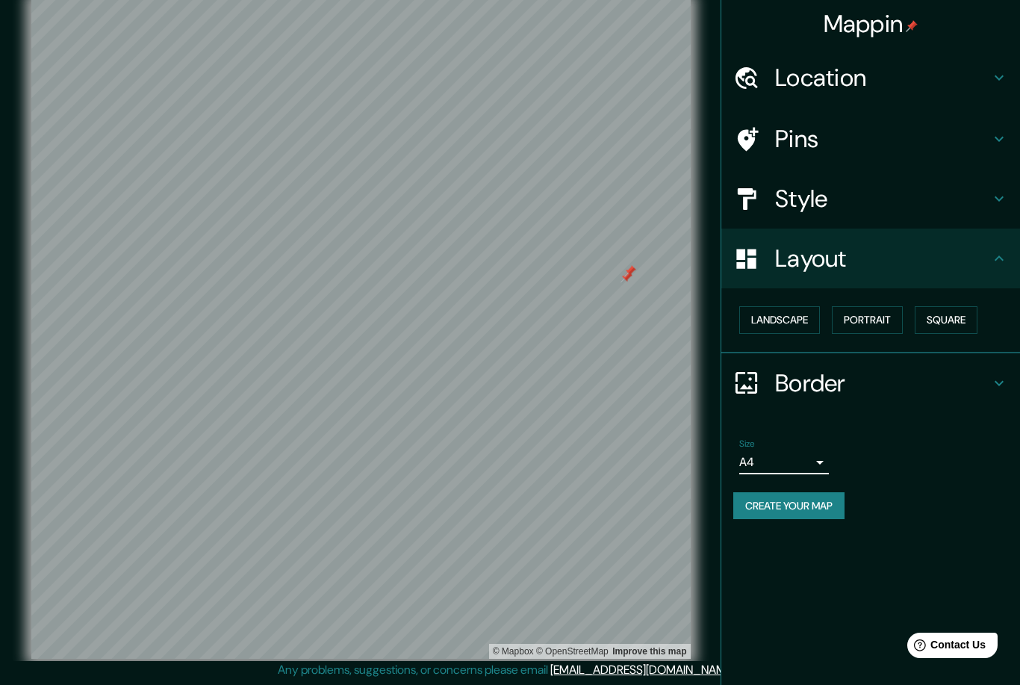
click at [795, 316] on button "Landscape" at bounding box center [779, 320] width 81 height 28
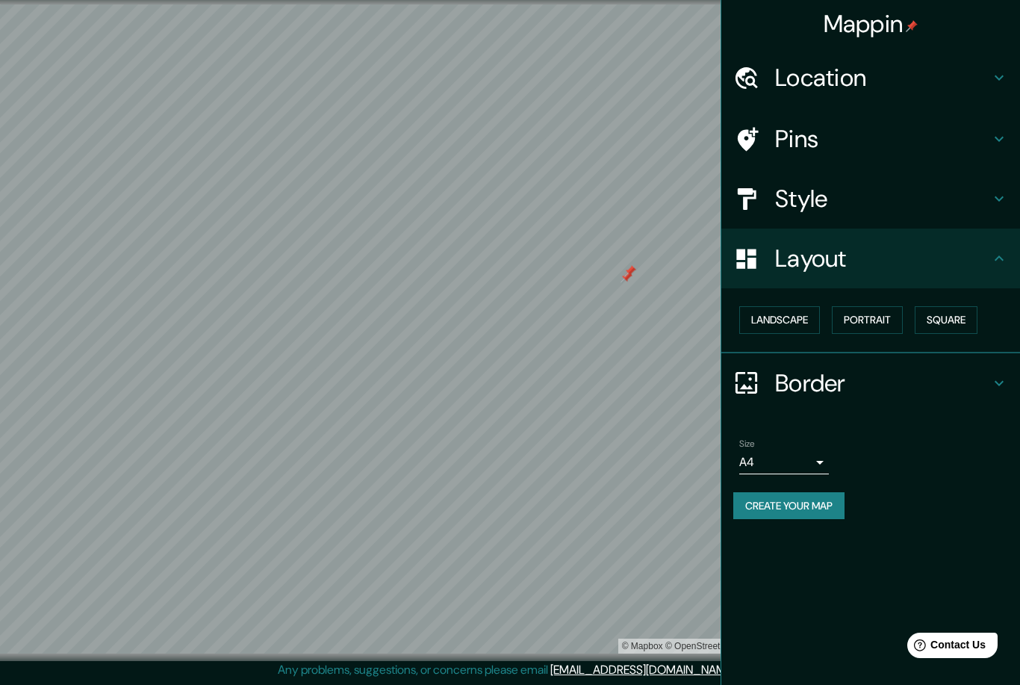
click at [957, 317] on button "Square" at bounding box center [946, 320] width 63 height 28
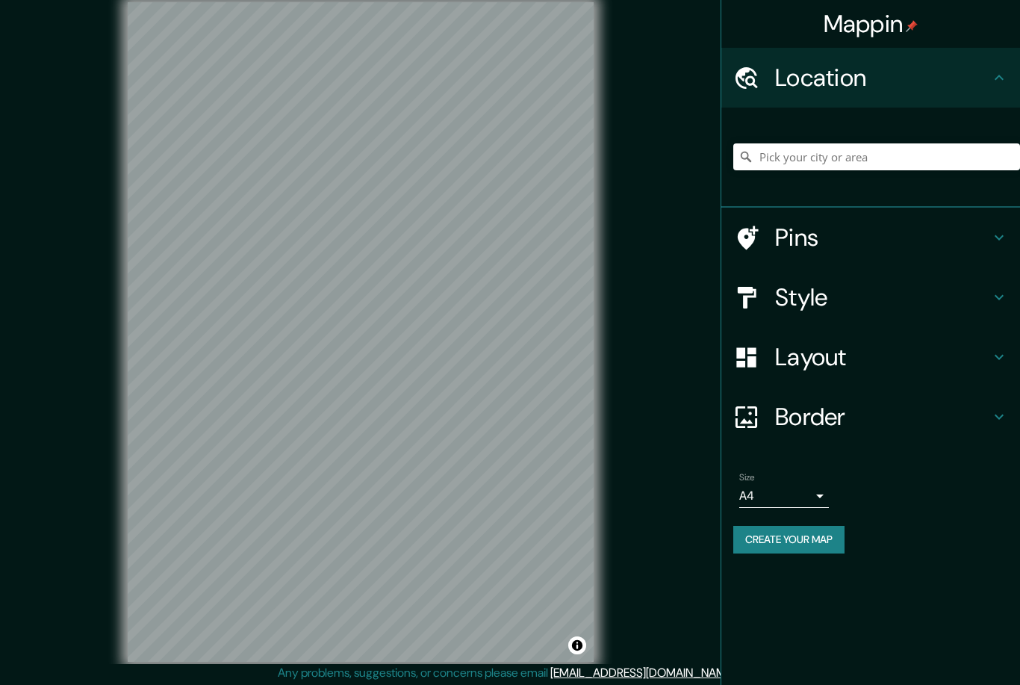
scroll to position [46, 0]
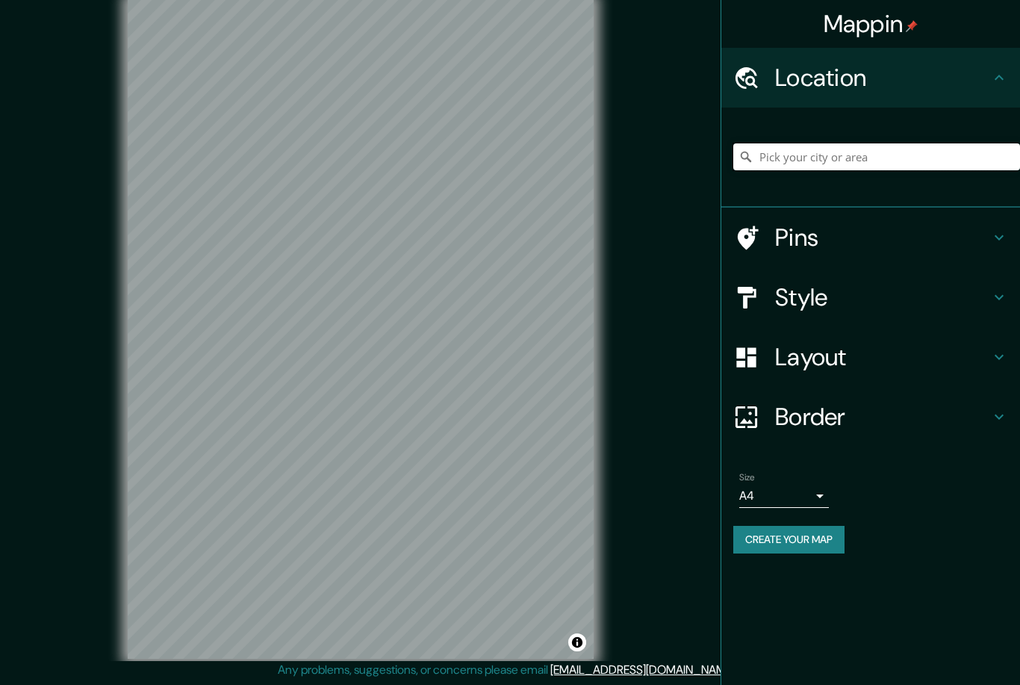
click at [901, 156] on input "Pick your city or area" at bounding box center [876, 156] width 287 height 27
click at [863, 166] on input "M" at bounding box center [876, 156] width 287 height 27
click at [877, 167] on input "M" at bounding box center [876, 156] width 287 height 27
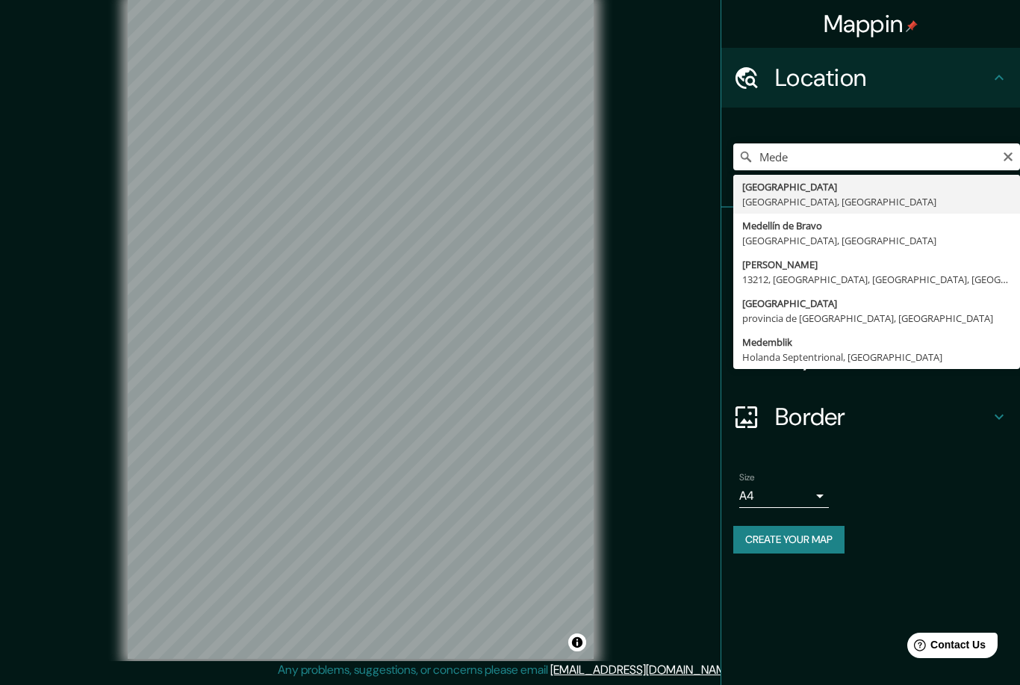
type input "[GEOGRAPHIC_DATA], [GEOGRAPHIC_DATA], [GEOGRAPHIC_DATA]"
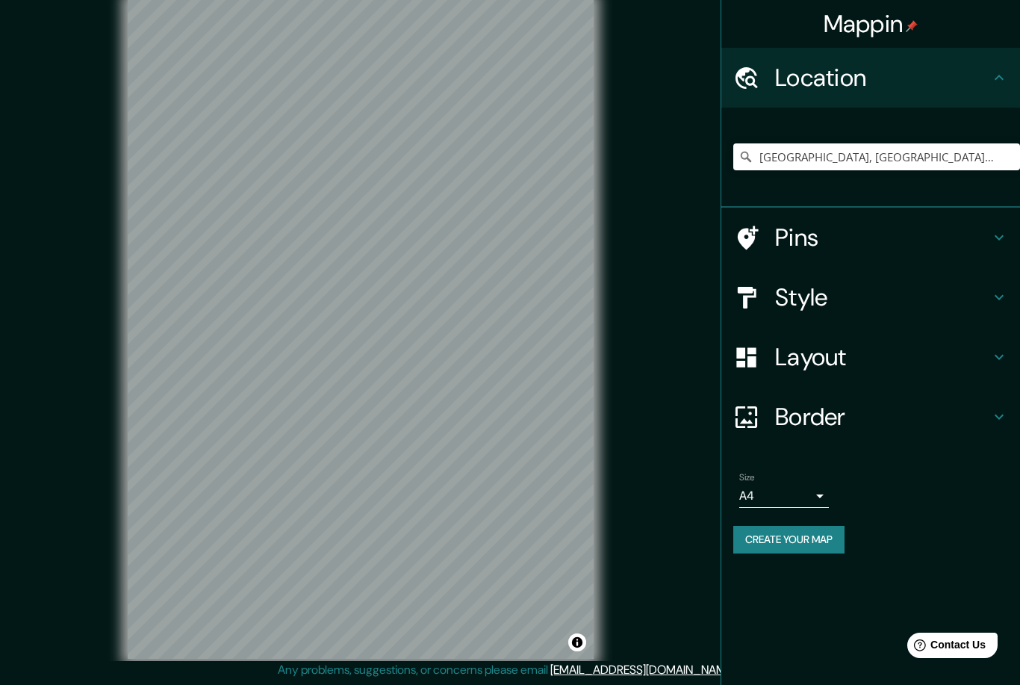
click at [883, 354] on h4 "Layout" at bounding box center [882, 357] width 215 height 30
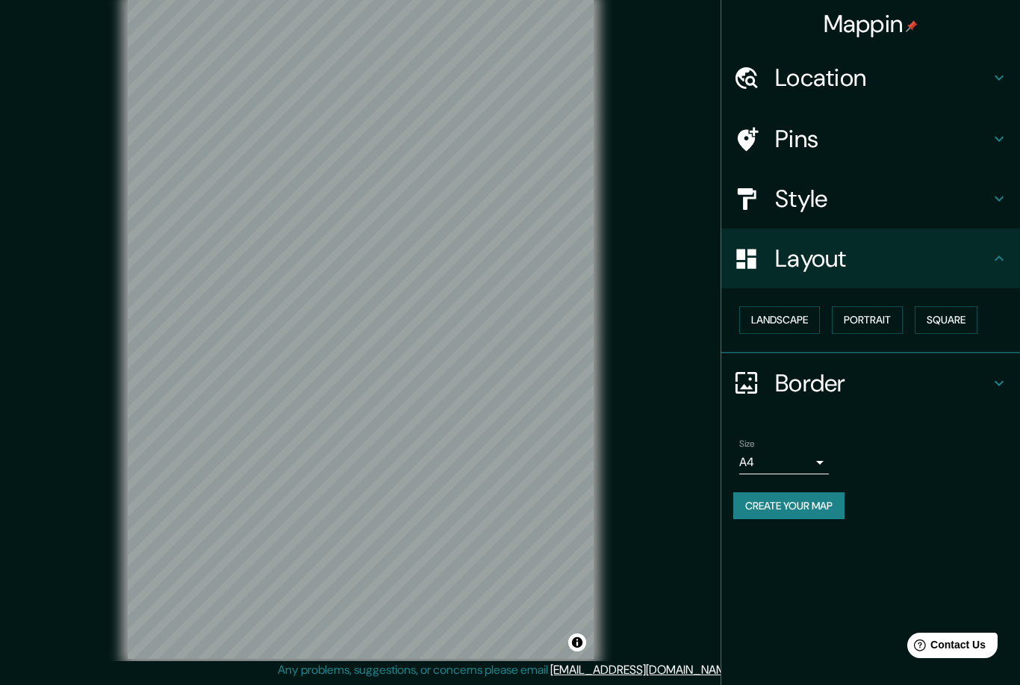
click at [795, 325] on button "Landscape" at bounding box center [779, 320] width 81 height 28
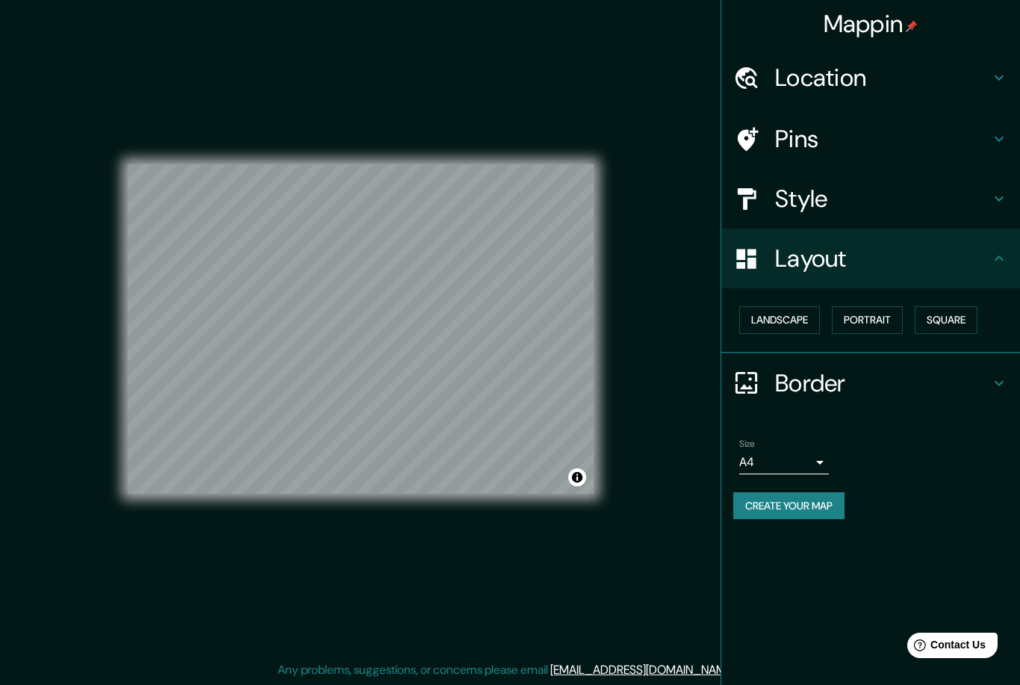
click at [914, 146] on h4 "Pins" at bounding box center [882, 139] width 215 height 30
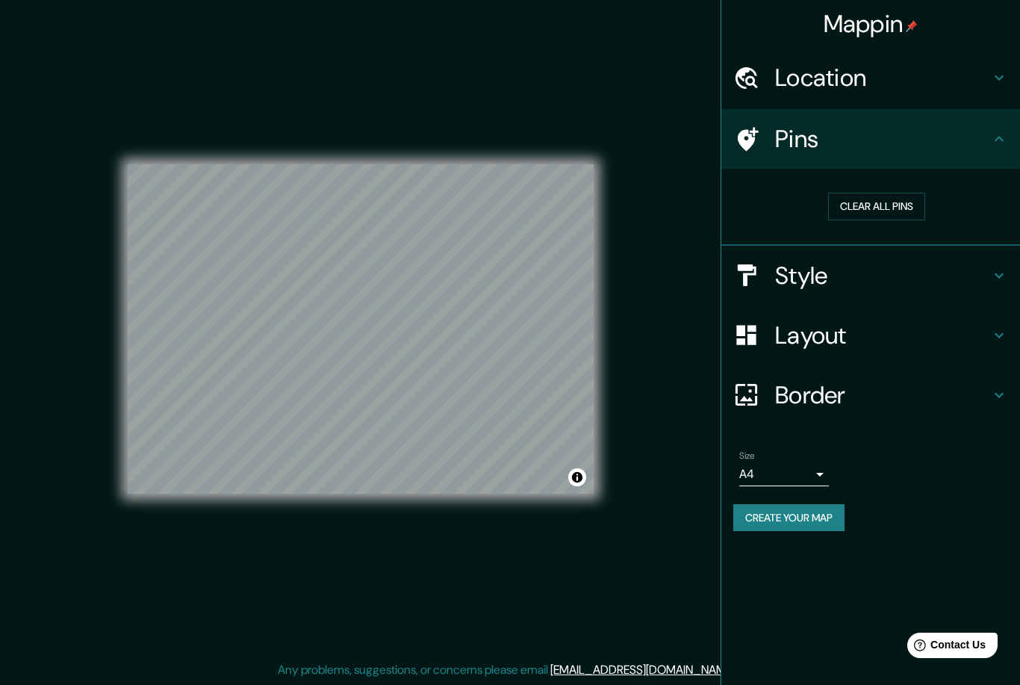
click at [941, 143] on h4 "Pins" at bounding box center [882, 139] width 215 height 30
